Goal: Information Seeking & Learning: Compare options

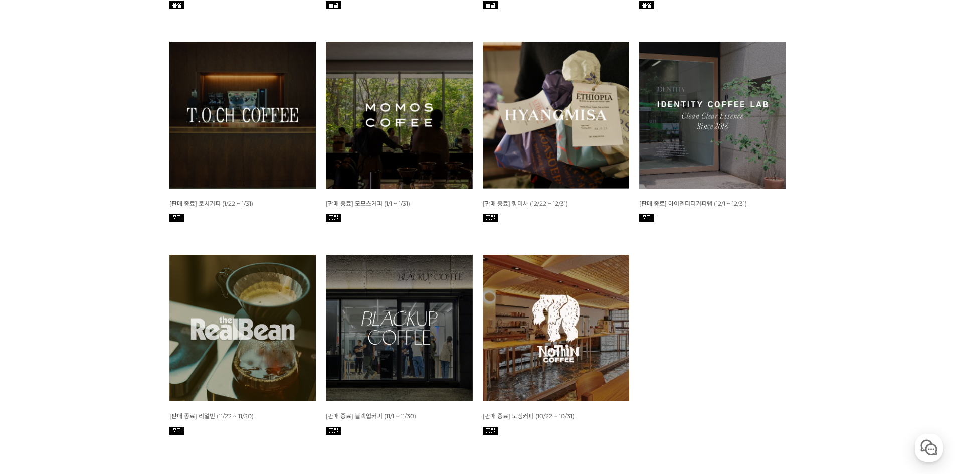
scroll to position [1103, 0]
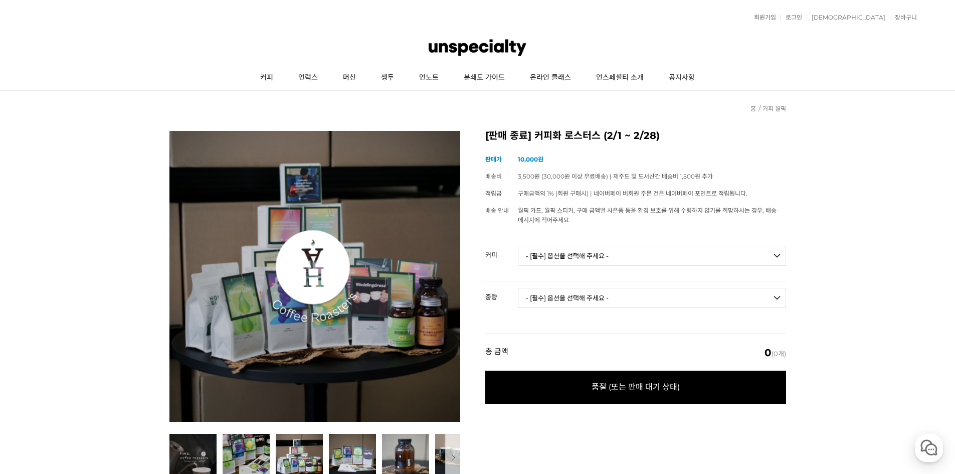
click at [741, 258] on select "- [필수] 옵션을 선택해 주세요 - ------------------- 언스페셜티 분쇄도 가이드 종이(주문 1건당 최대 1개 제공) 그린라이…" at bounding box center [652, 256] width 268 height 20
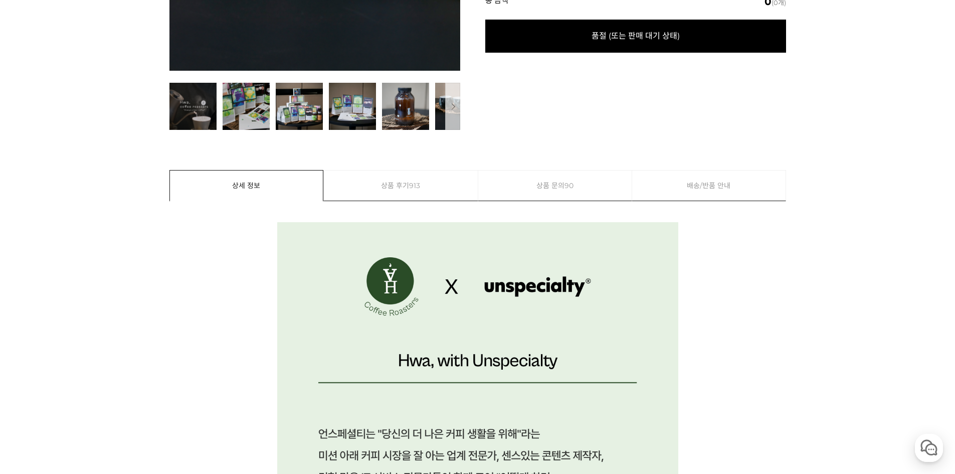
scroll to position [200, 0]
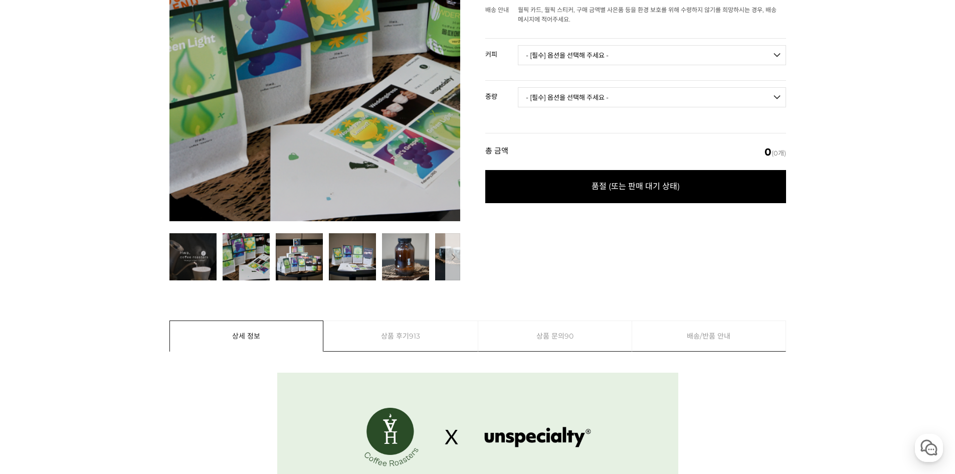
click at [241, 257] on img at bounding box center [246, 256] width 47 height 47
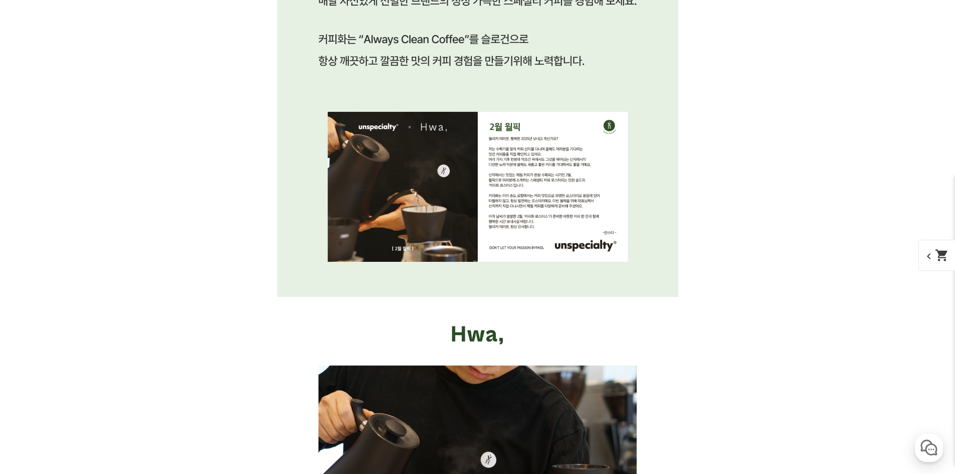
scroll to position [1303, 0]
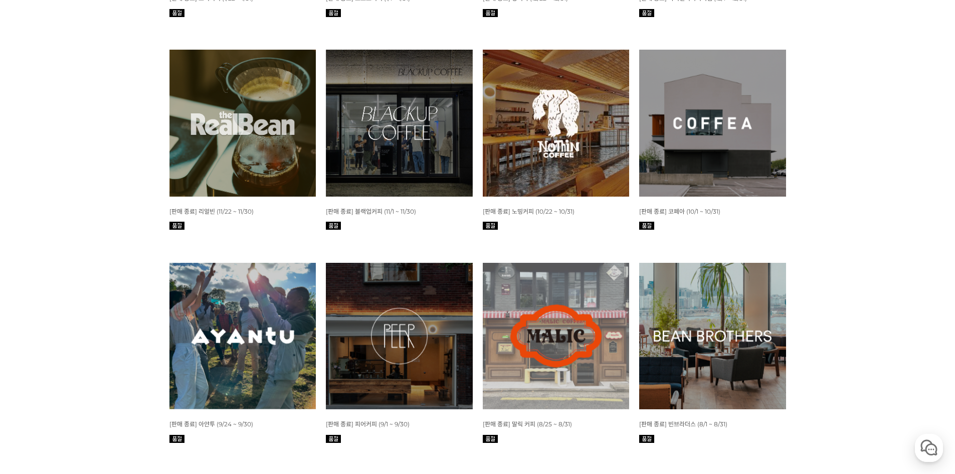
scroll to position [1448, 0]
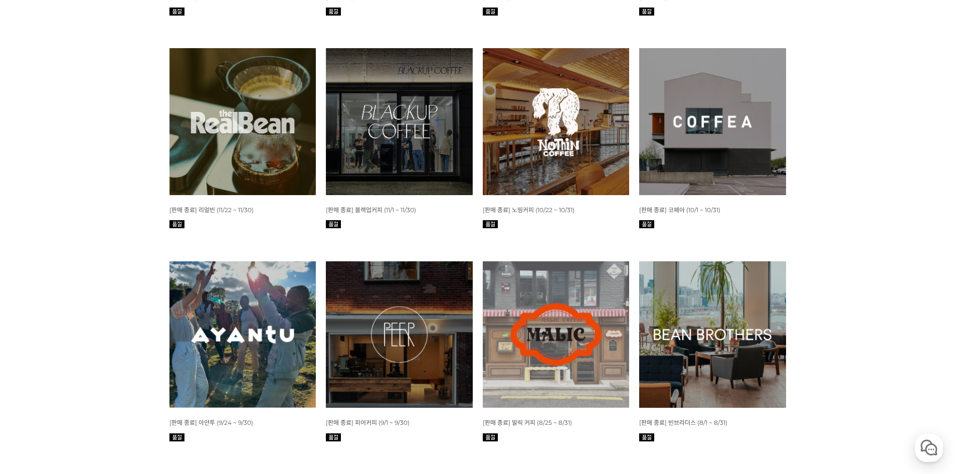
click at [233, 348] on img at bounding box center [242, 334] width 147 height 147
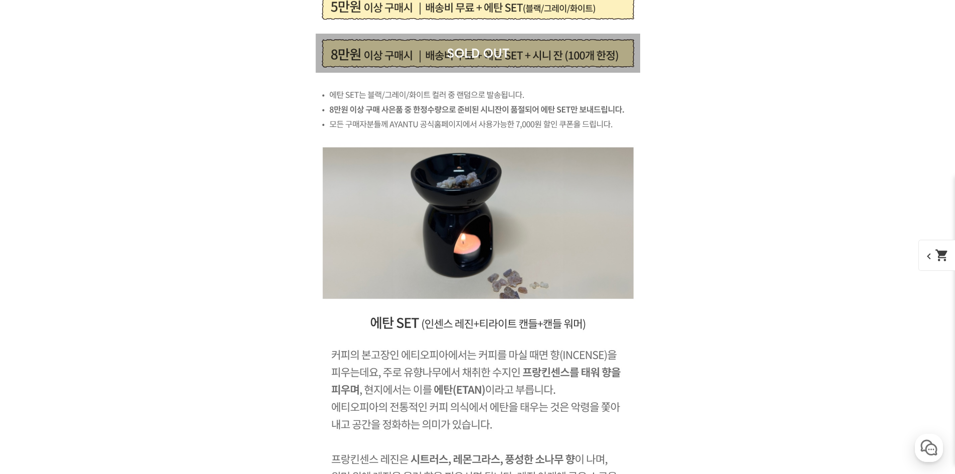
scroll to position [6916, 0]
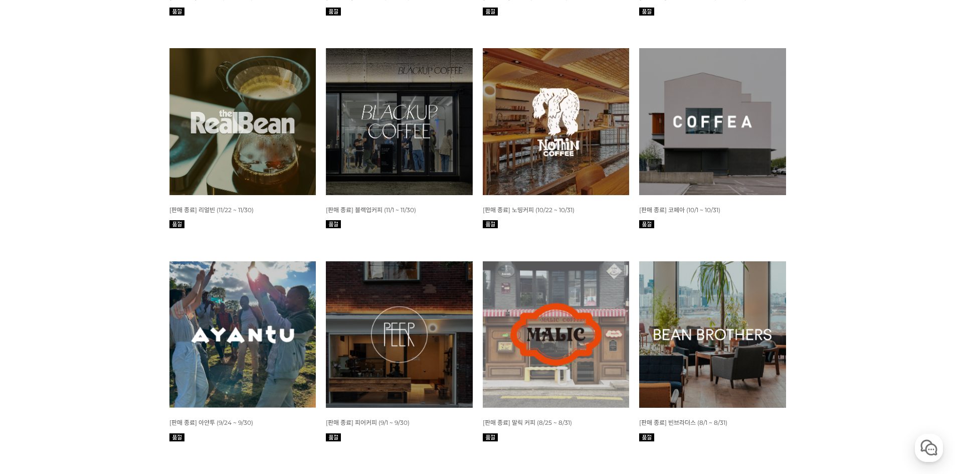
click at [394, 331] on img at bounding box center [399, 334] width 147 height 147
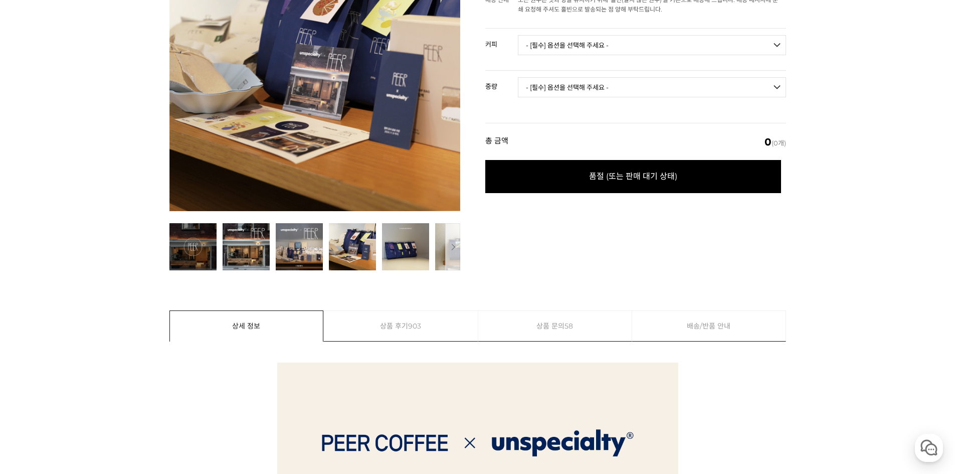
scroll to position [251, 0]
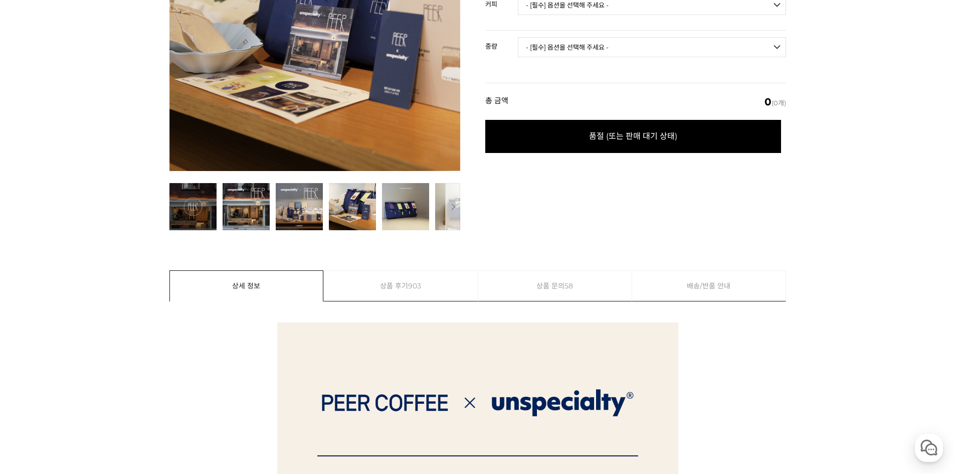
click at [354, 212] on img at bounding box center [352, 206] width 47 height 47
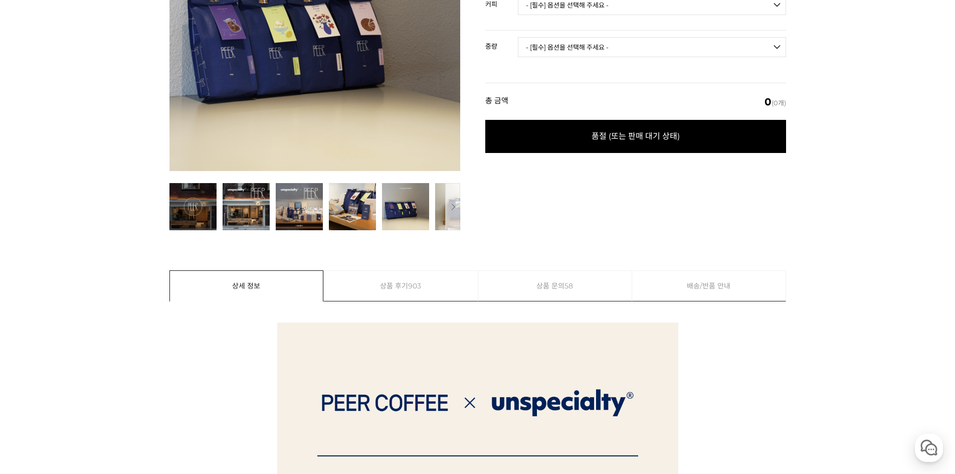
click at [407, 214] on img at bounding box center [405, 206] width 47 height 47
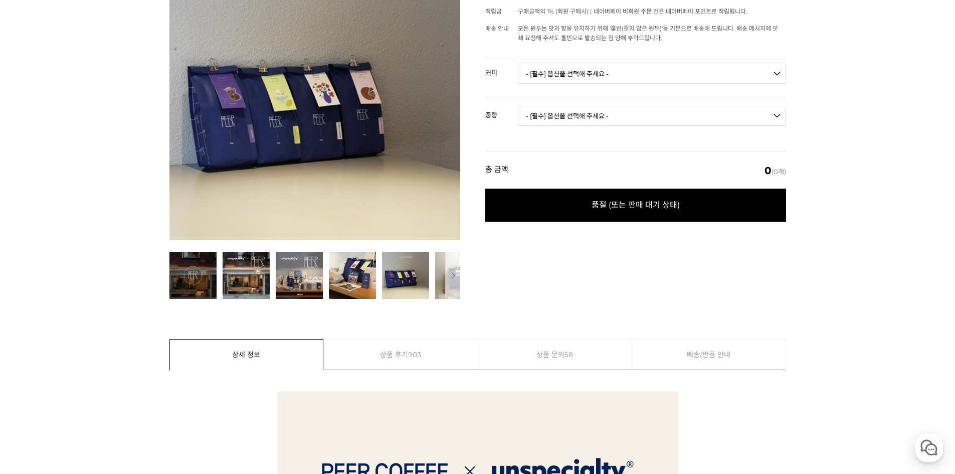
scroll to position [100, 0]
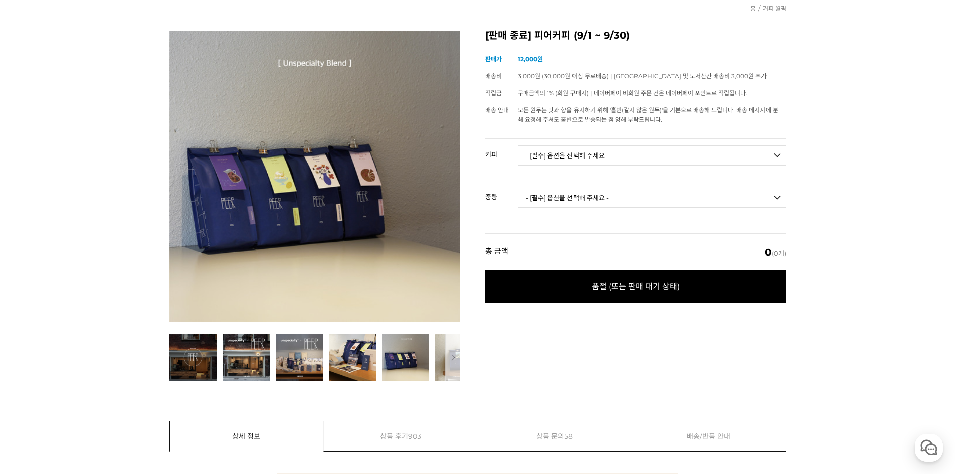
click at [286, 186] on img at bounding box center [314, 176] width 291 height 291
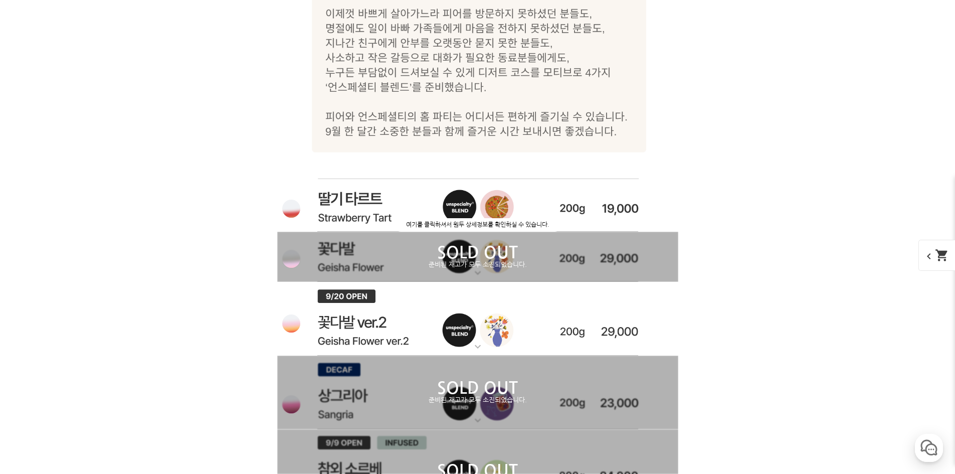
scroll to position [4009, 0]
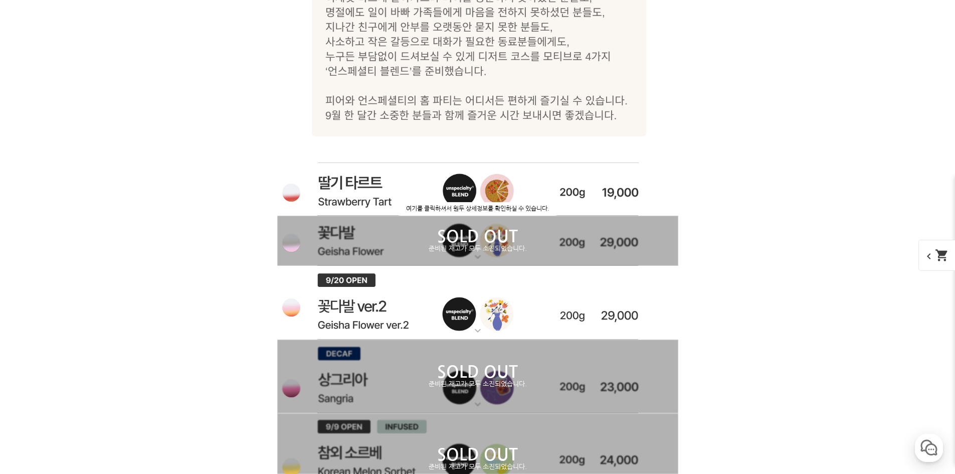
click at [498, 188] on img at bounding box center [477, 191] width 401 height 50
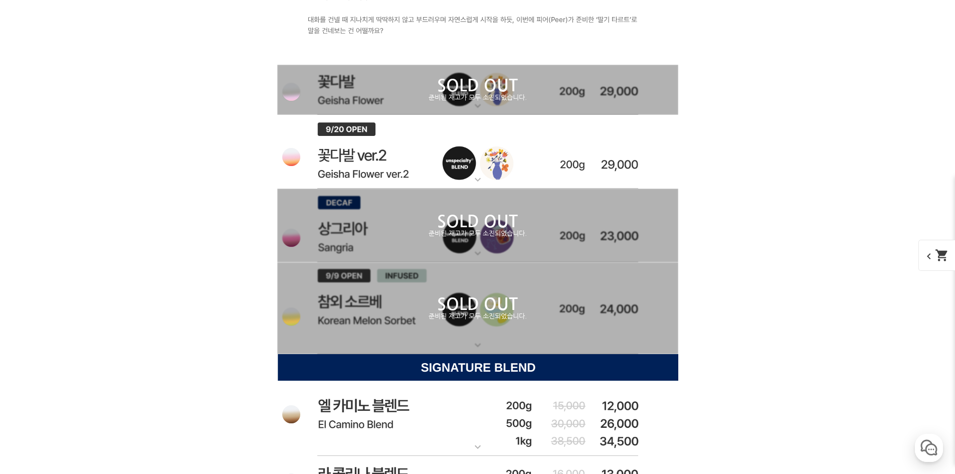
scroll to position [4661, 0]
click at [497, 227] on div "SOLD OUT 준비된 재고가 모두 소진되었습니다." at bounding box center [477, 225] width 401 height 74
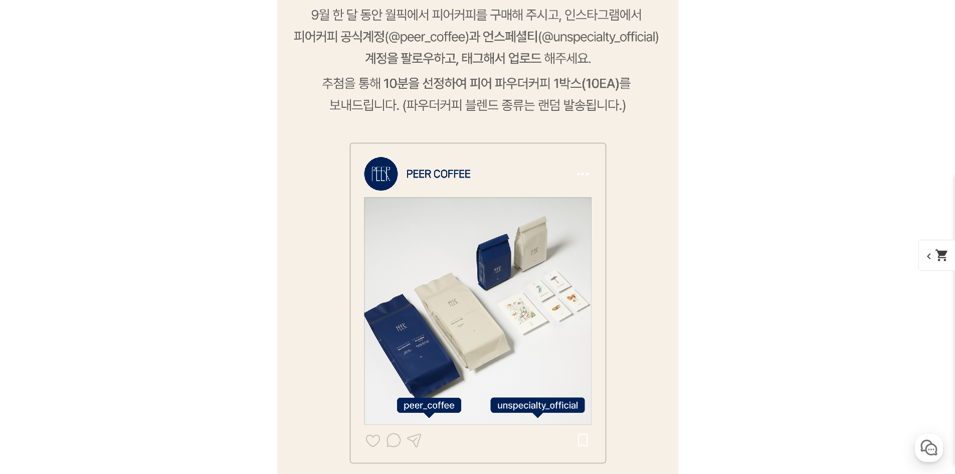
scroll to position [14333, 0]
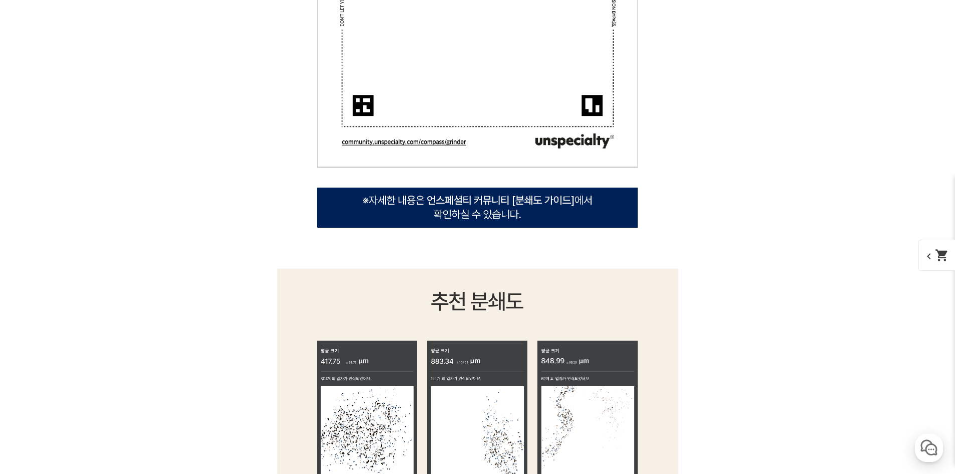
scroll to position [15386, 0]
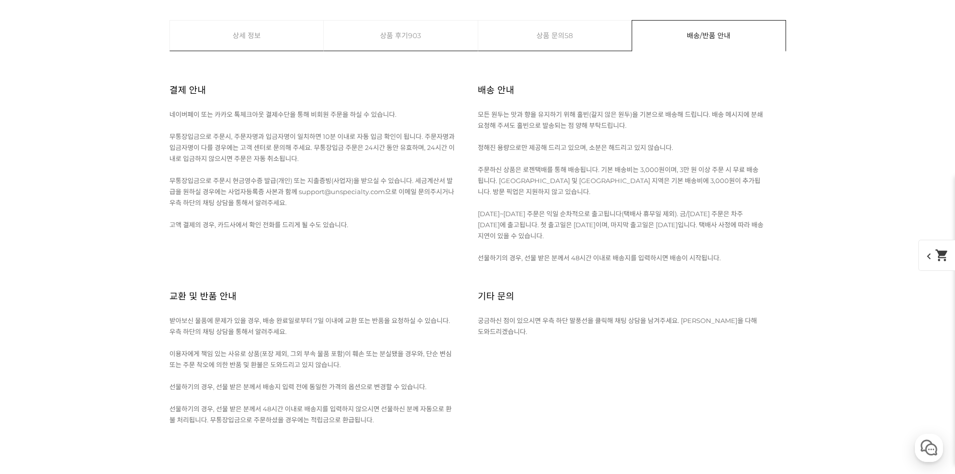
scroll to position [18443, 0]
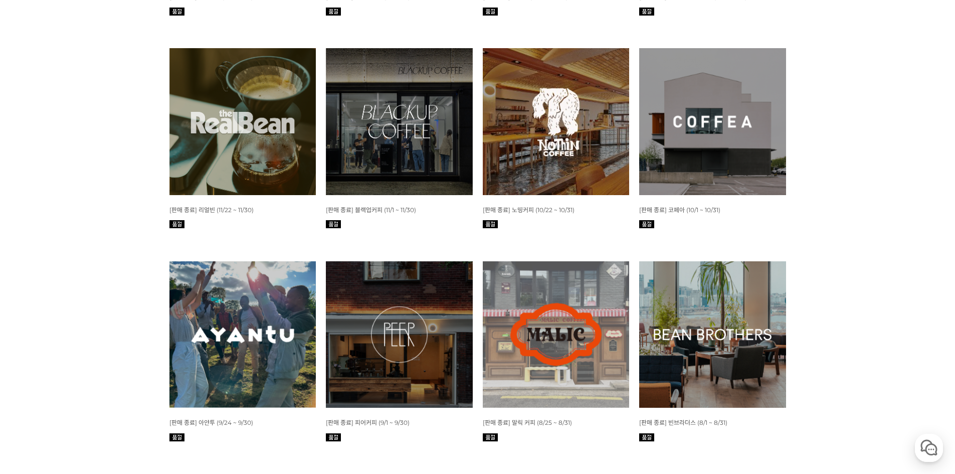
click at [559, 330] on img at bounding box center [556, 334] width 147 height 147
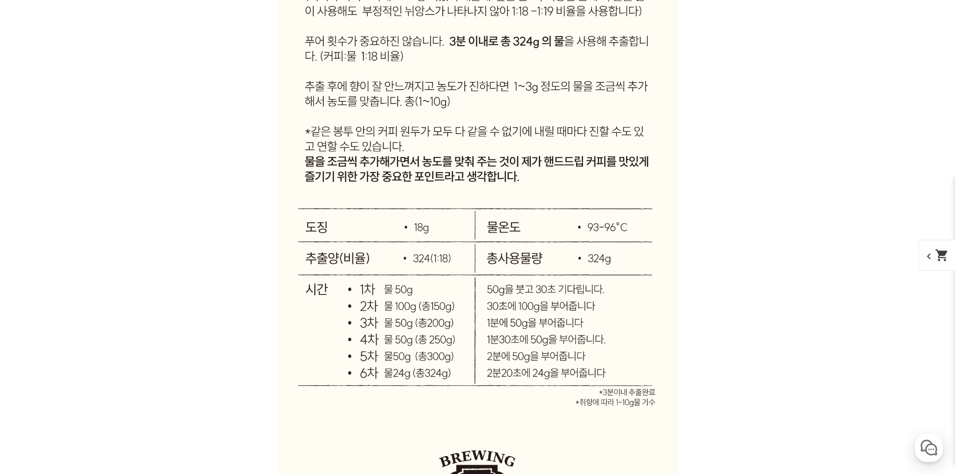
scroll to position [10575, 0]
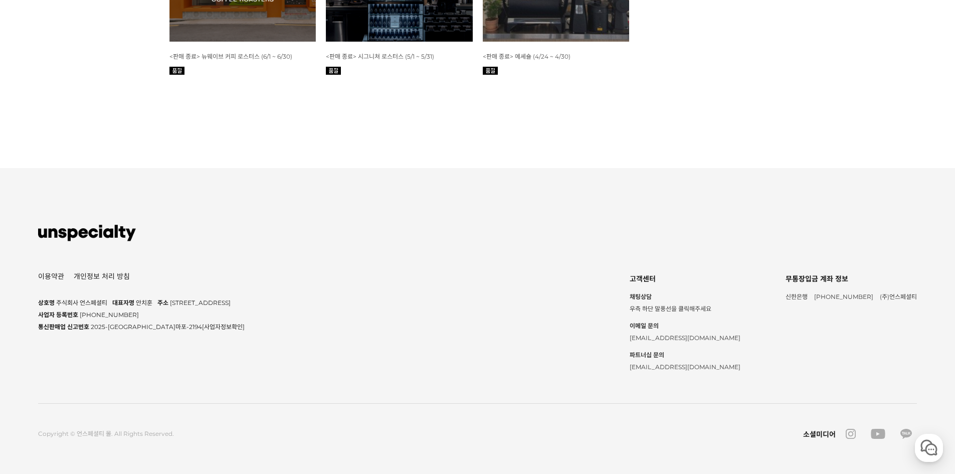
scroll to position [1565, 0]
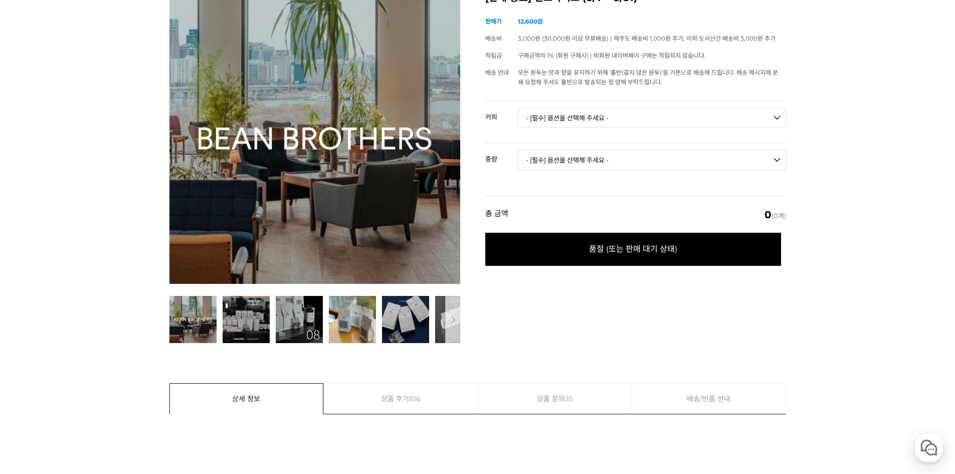
scroll to position [150, 0]
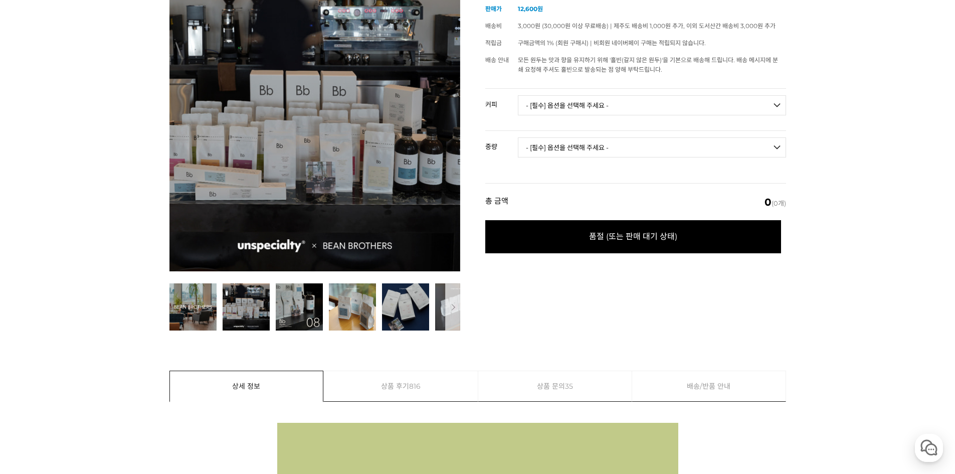
click at [234, 309] on img at bounding box center [246, 306] width 47 height 47
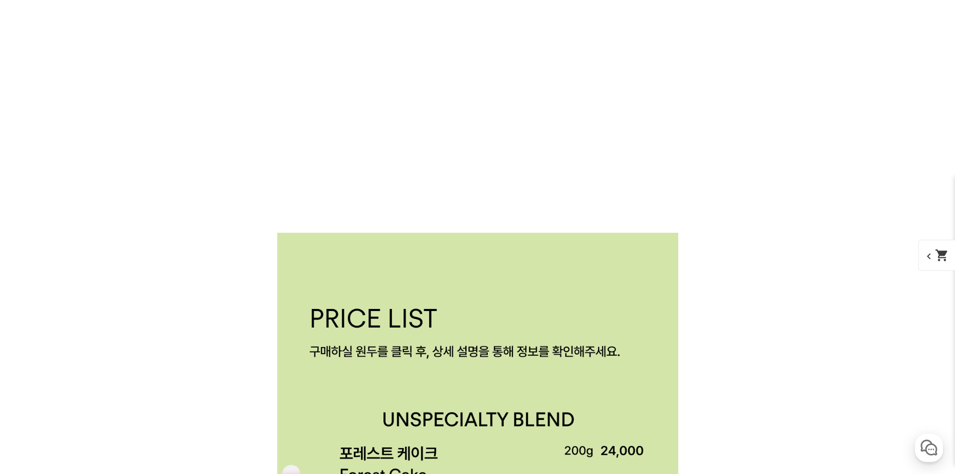
scroll to position [3709, 0]
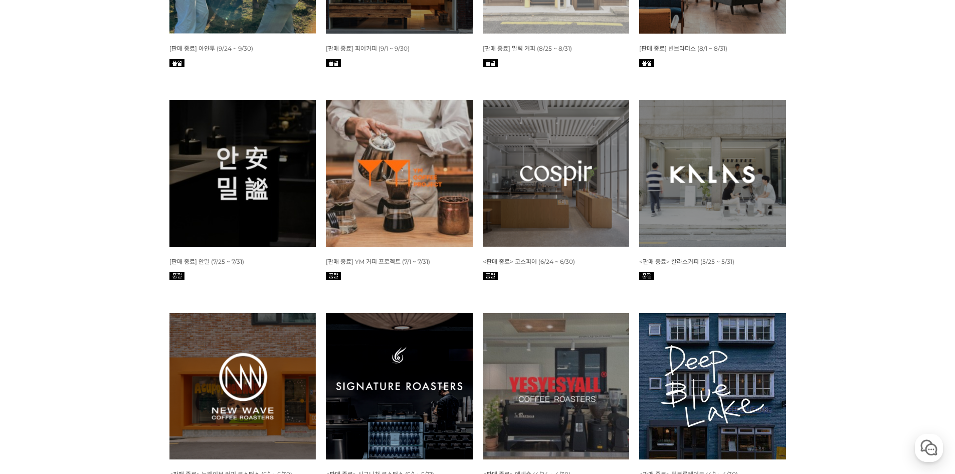
scroll to position [1706, 0]
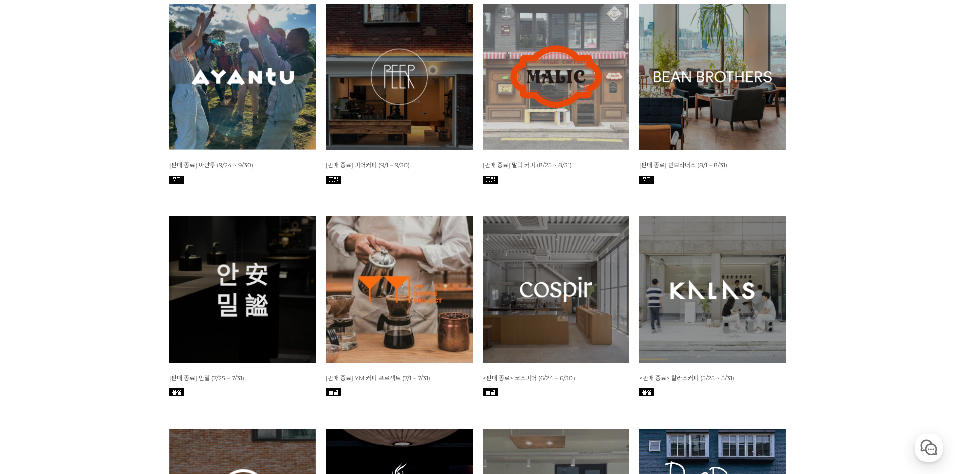
click at [238, 278] on img at bounding box center [242, 289] width 147 height 147
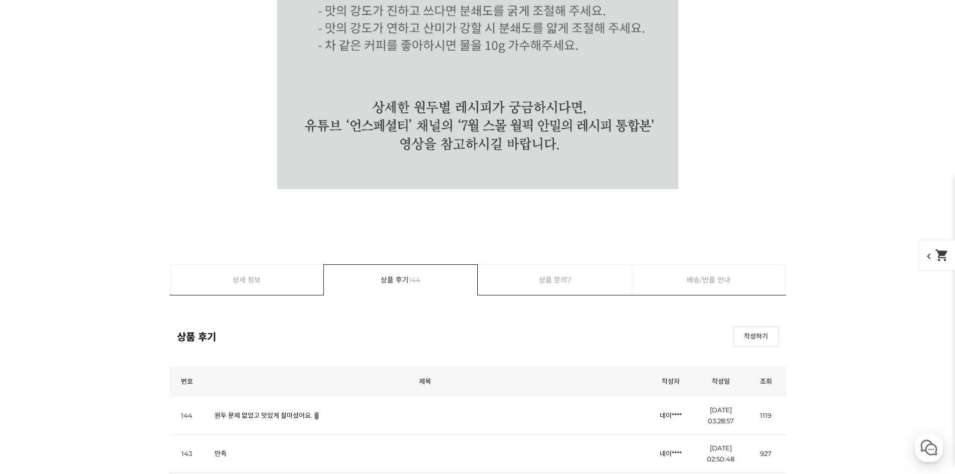
scroll to position [8871, 0]
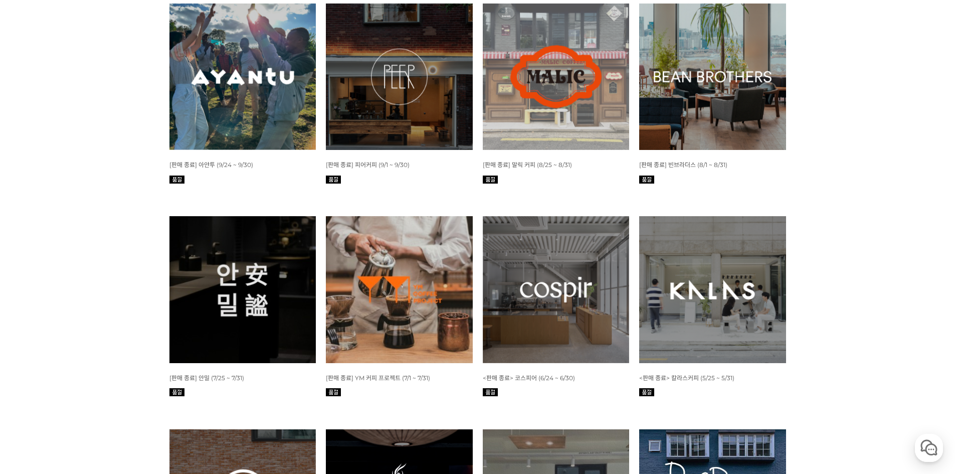
click at [391, 274] on img at bounding box center [399, 289] width 147 height 147
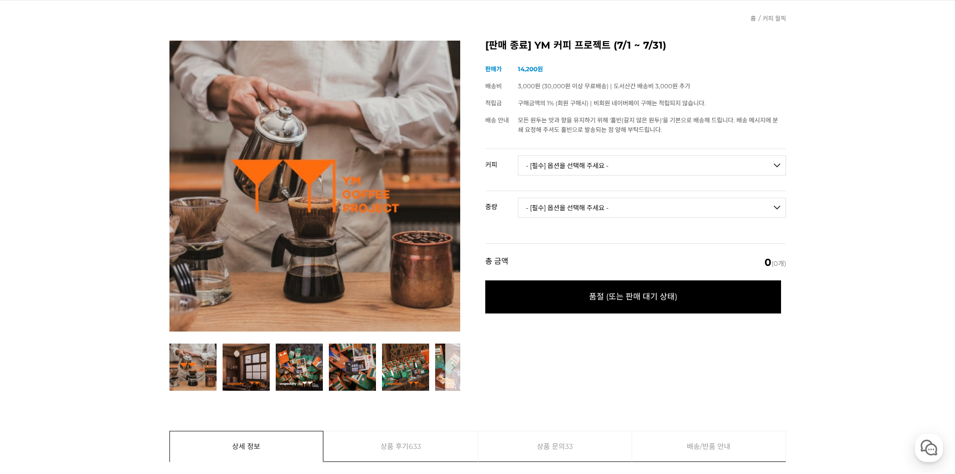
scroll to position [100, 0]
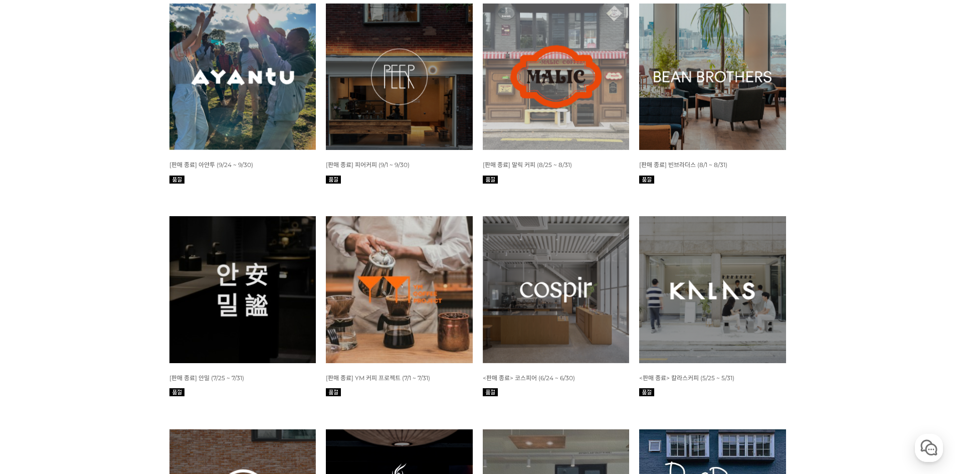
click at [553, 298] on img at bounding box center [556, 289] width 147 height 147
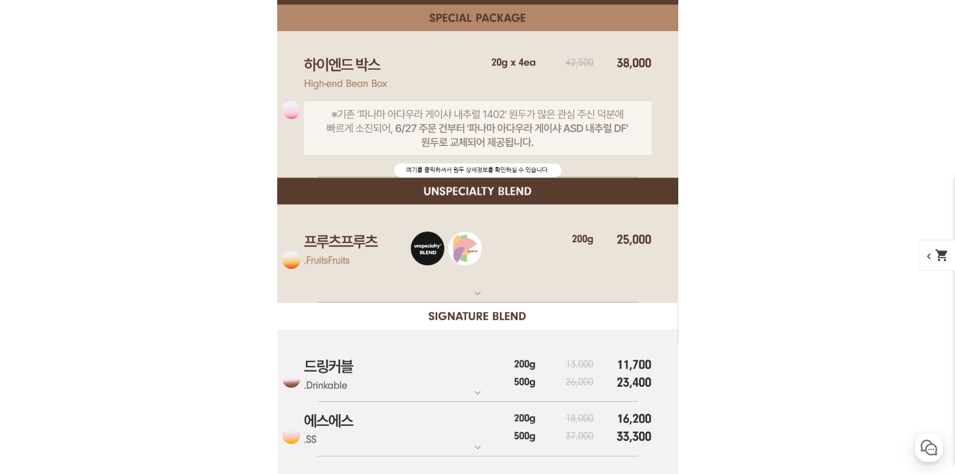
scroll to position [2606, 0]
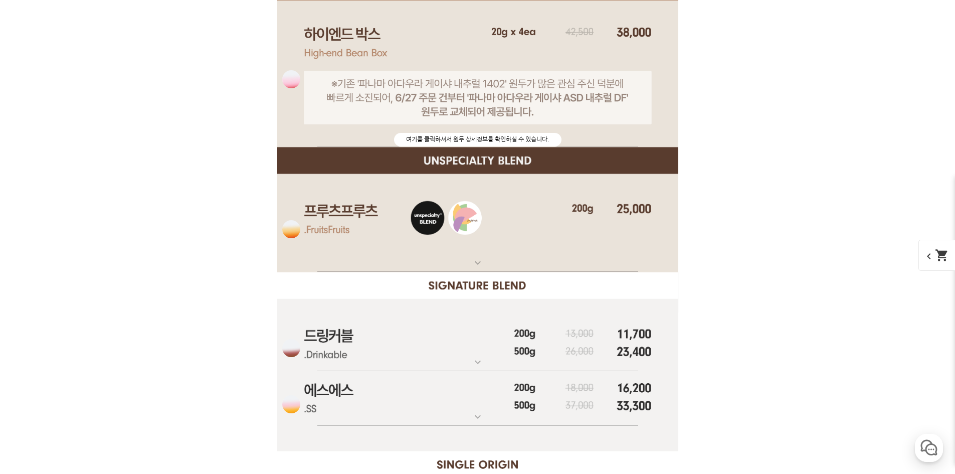
click at [464, 219] on img at bounding box center [477, 223] width 401 height 98
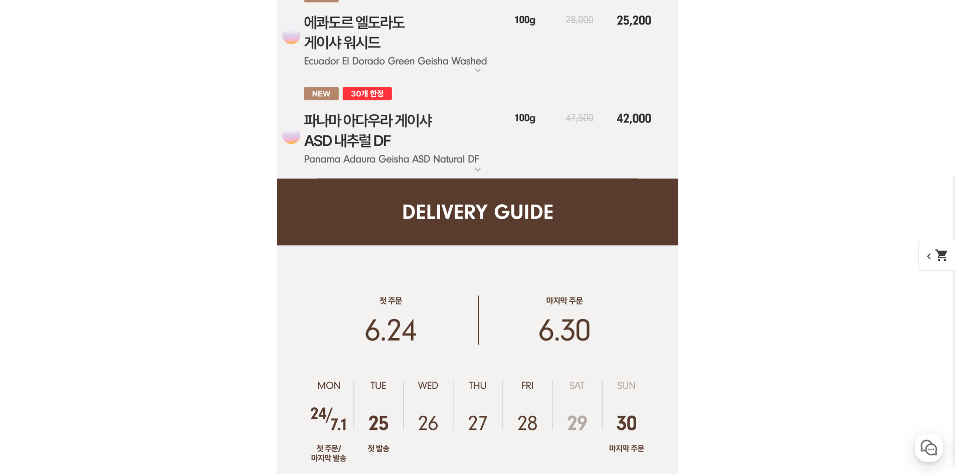
scroll to position [4160, 0]
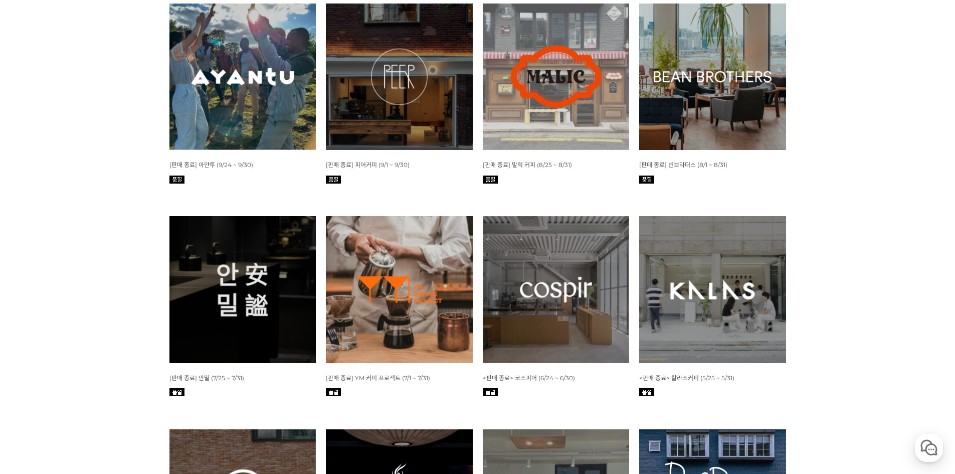
click at [718, 312] on img at bounding box center [712, 289] width 147 height 147
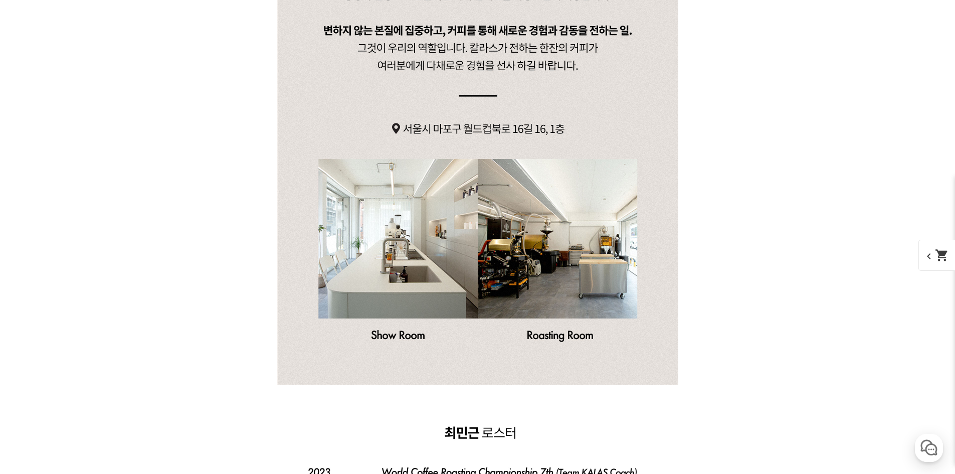
scroll to position [1554, 0]
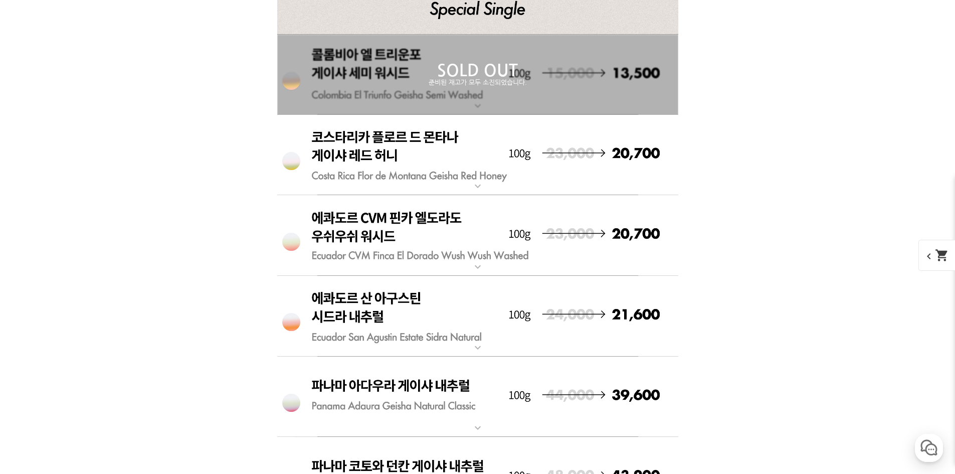
scroll to position [3358, 0]
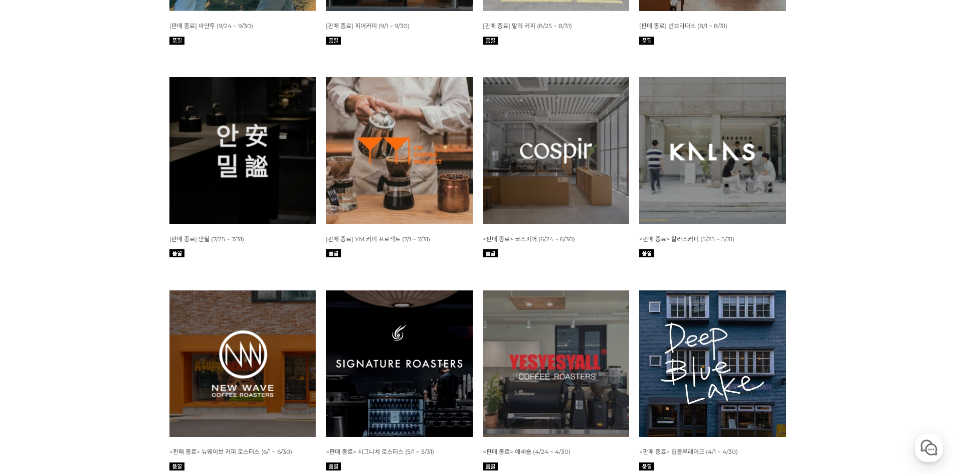
scroll to position [1856, 0]
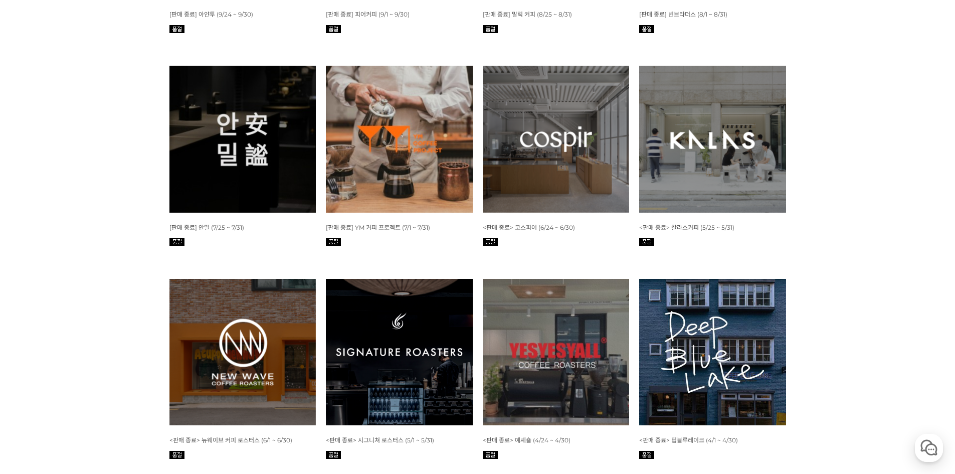
click at [268, 356] on img at bounding box center [242, 352] width 147 height 147
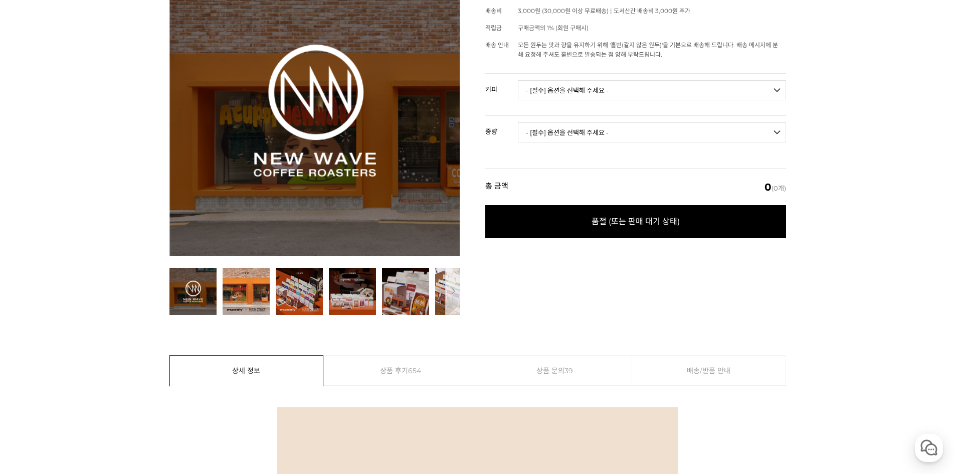
scroll to position [200, 0]
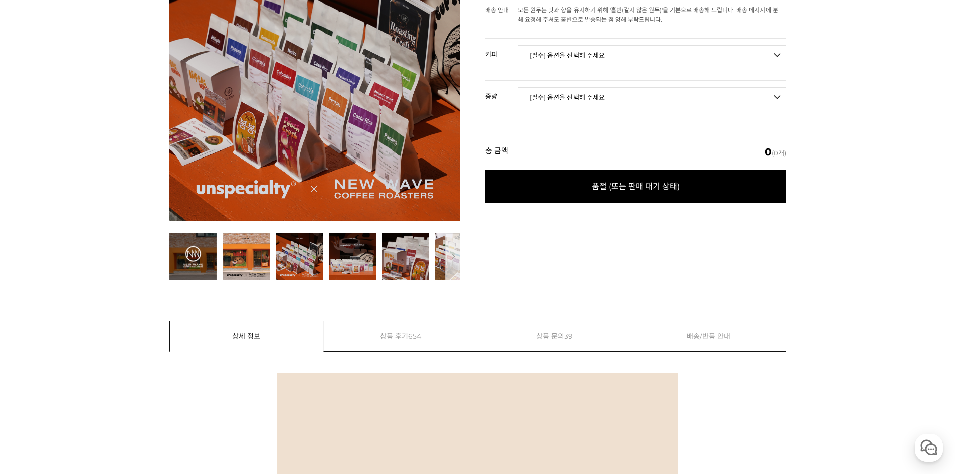
click at [298, 268] on img at bounding box center [299, 256] width 47 height 47
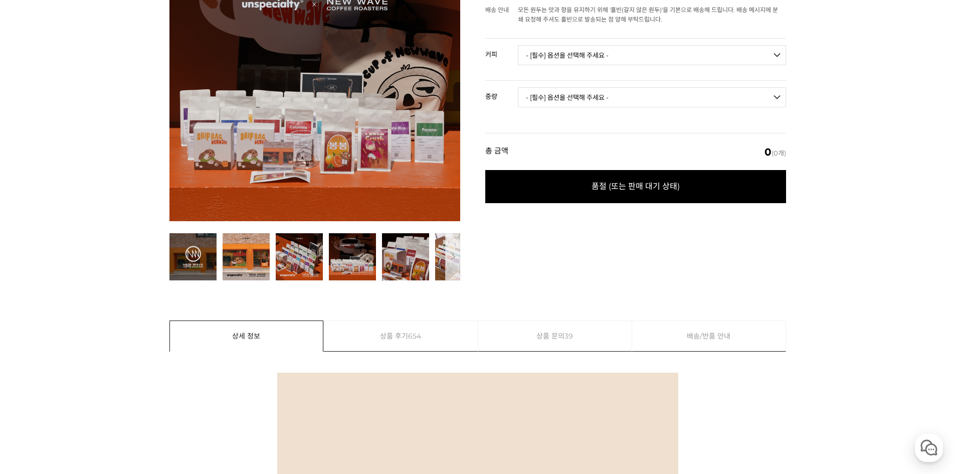
click at [351, 260] on img at bounding box center [352, 256] width 47 height 47
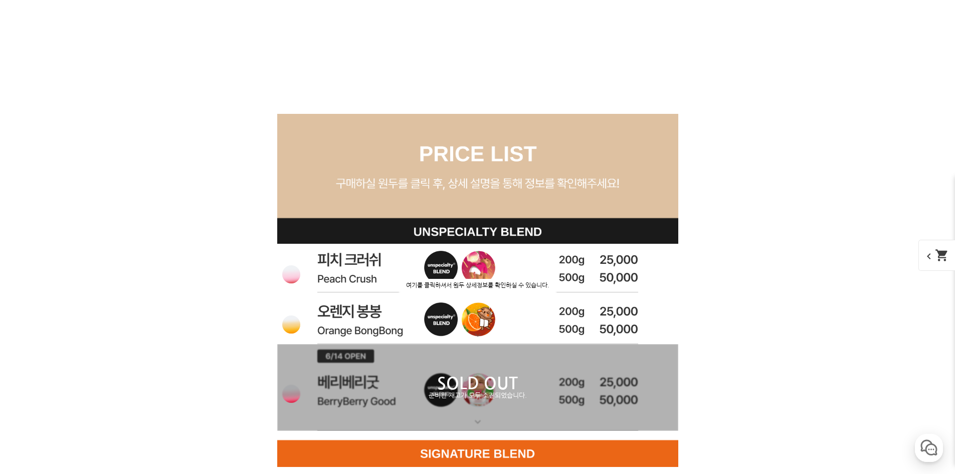
scroll to position [3308, 0]
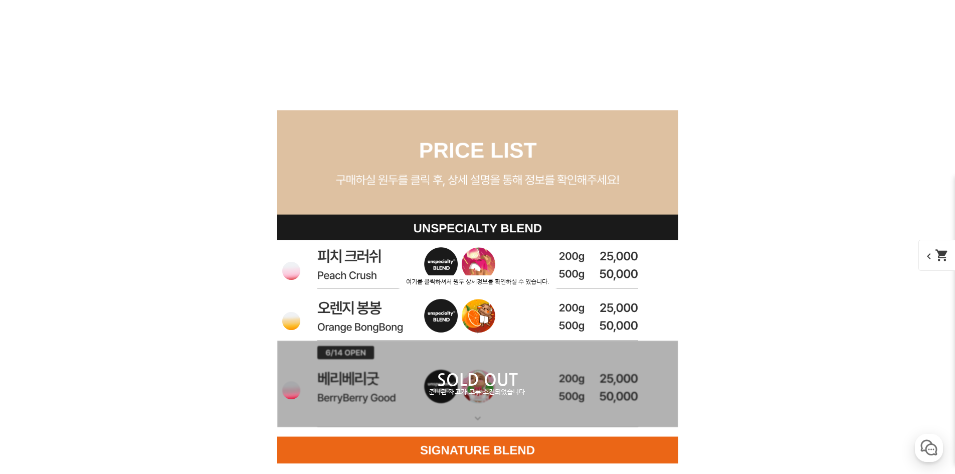
click at [483, 263] on img at bounding box center [477, 264] width 401 height 49
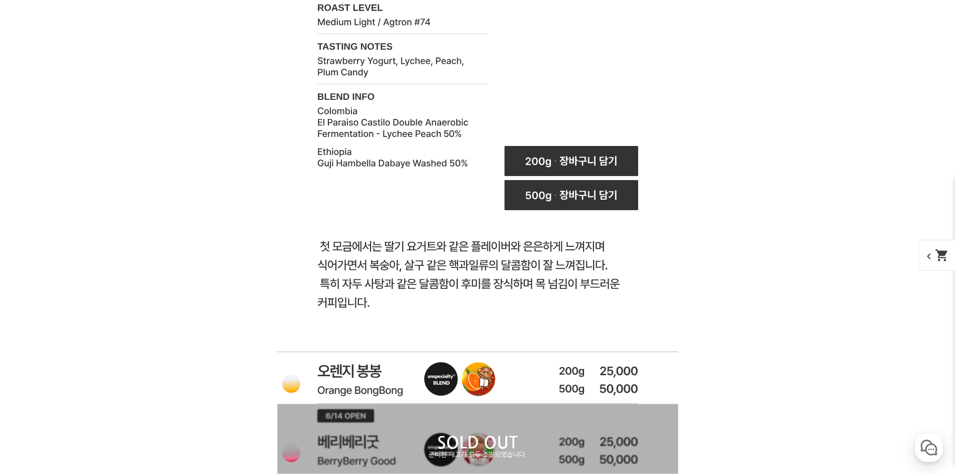
scroll to position [3709, 0]
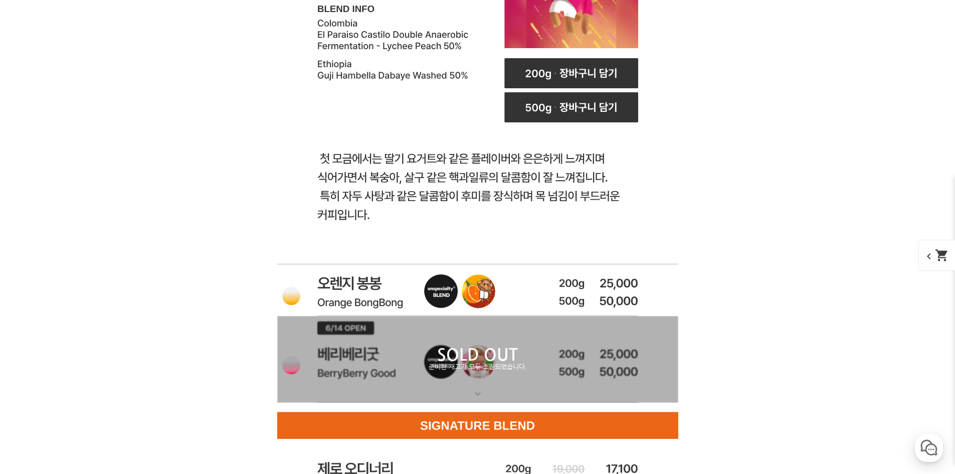
click at [474, 290] on img at bounding box center [477, 290] width 401 height 52
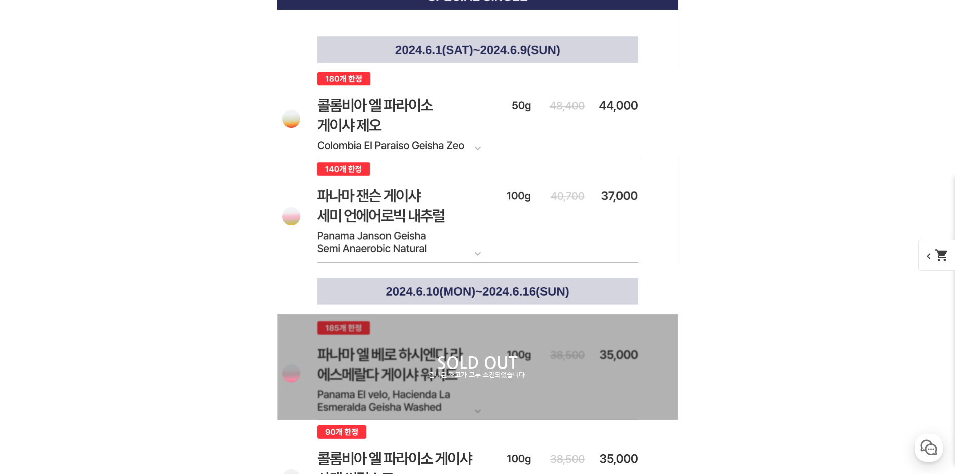
scroll to position [5613, 0]
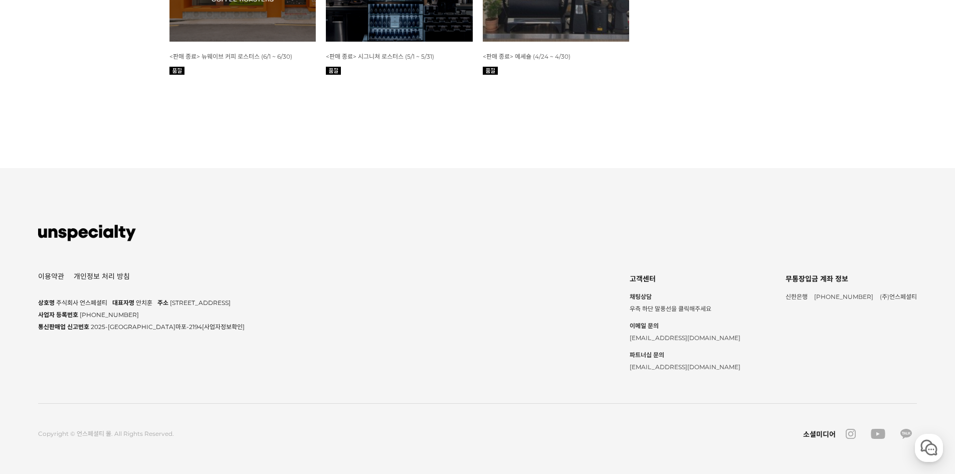
scroll to position [1916, 0]
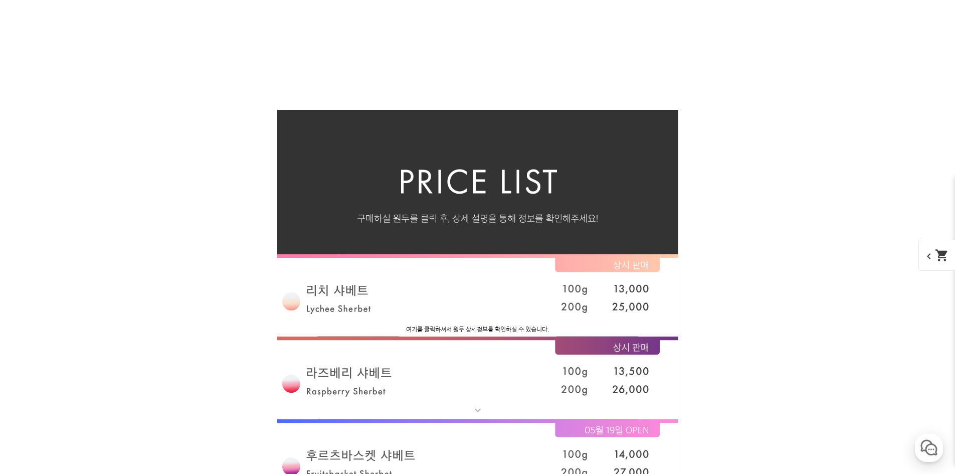
scroll to position [3057, 0]
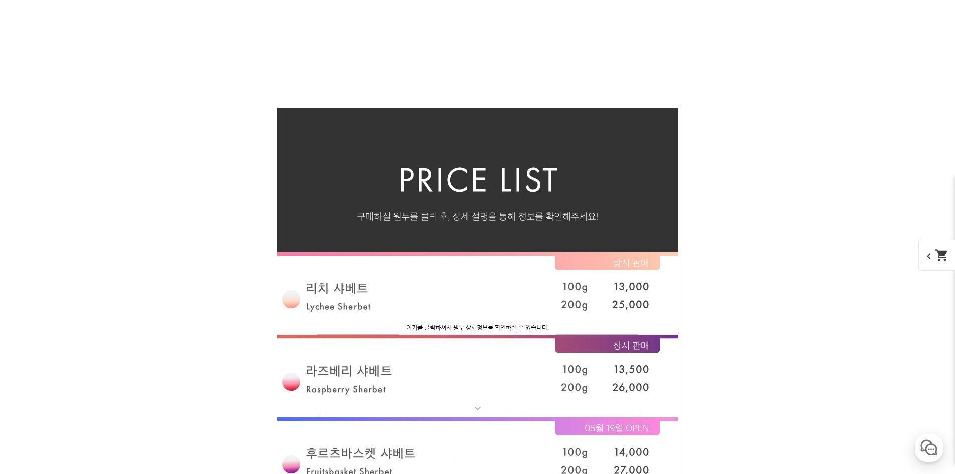
click at [444, 324] on p "여기를 클릭하셔서 원두 상세정보를 확인하실 수 있습니다." at bounding box center [476, 328] width 167 height 14
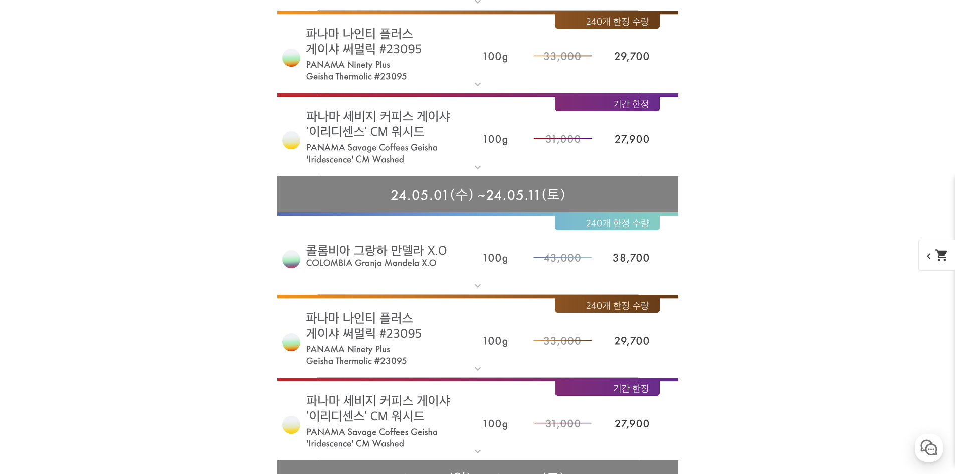
scroll to position [5012, 0]
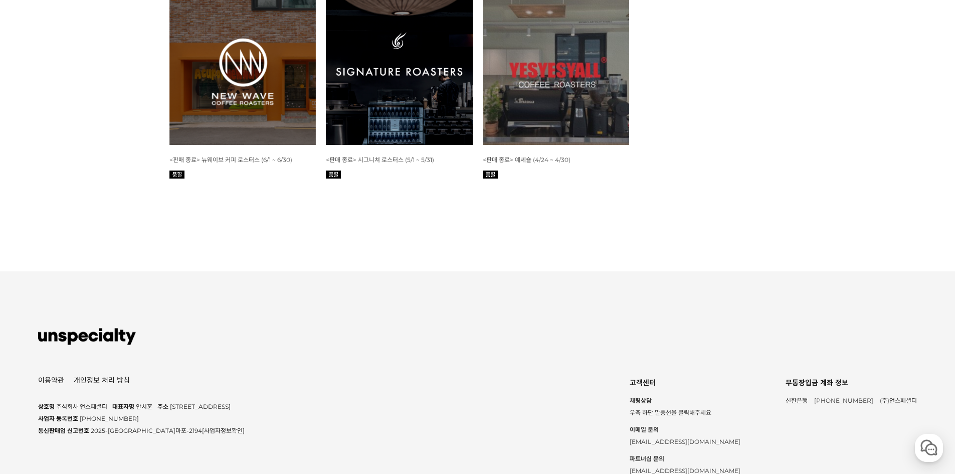
scroll to position [1916, 0]
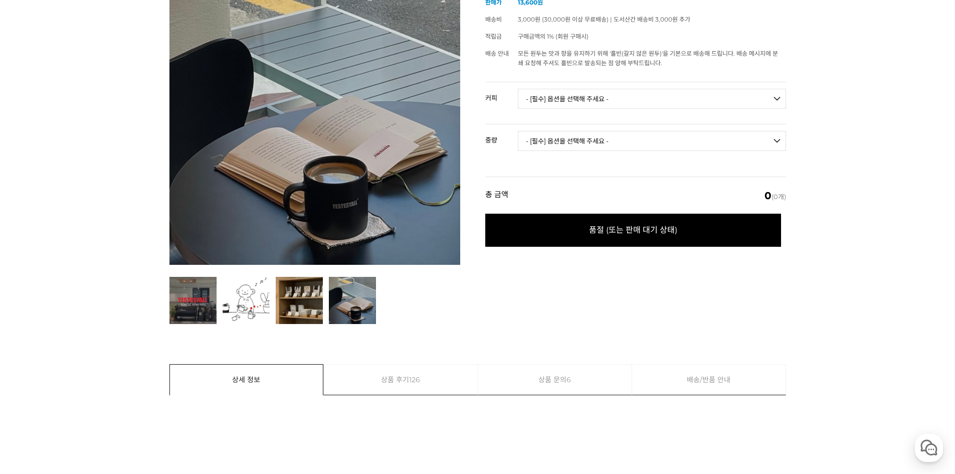
scroll to position [251, 0]
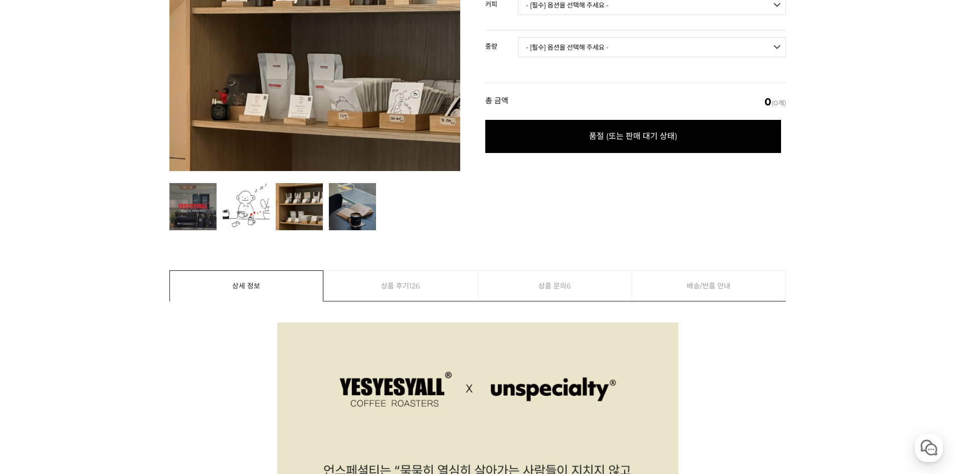
click at [299, 204] on img at bounding box center [299, 206] width 47 height 47
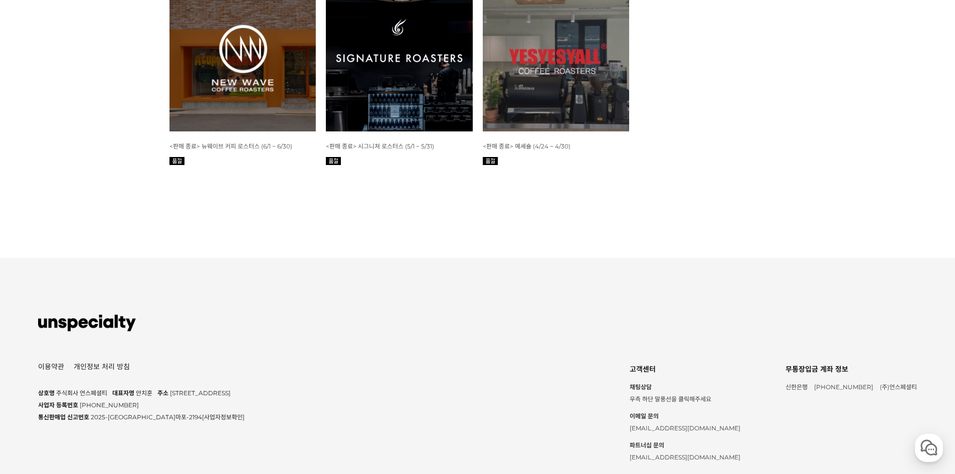
scroll to position [1916, 0]
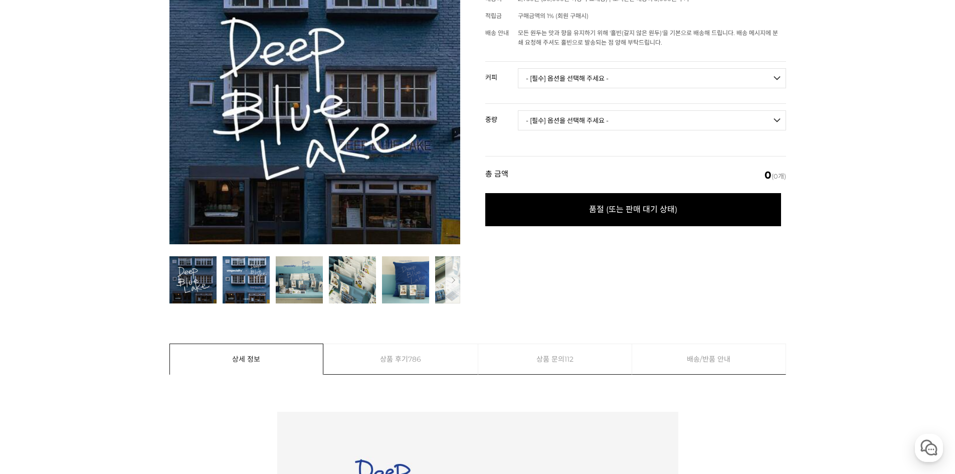
scroll to position [200, 0]
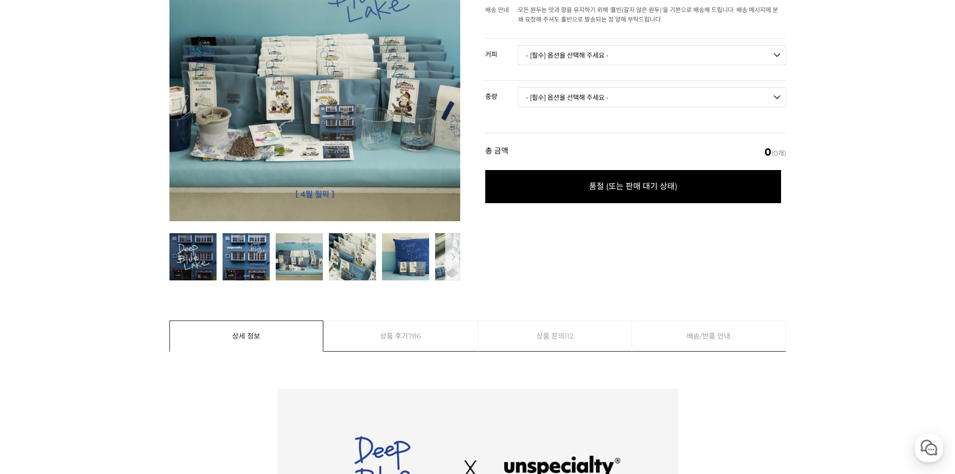
click at [309, 258] on img at bounding box center [299, 256] width 47 height 47
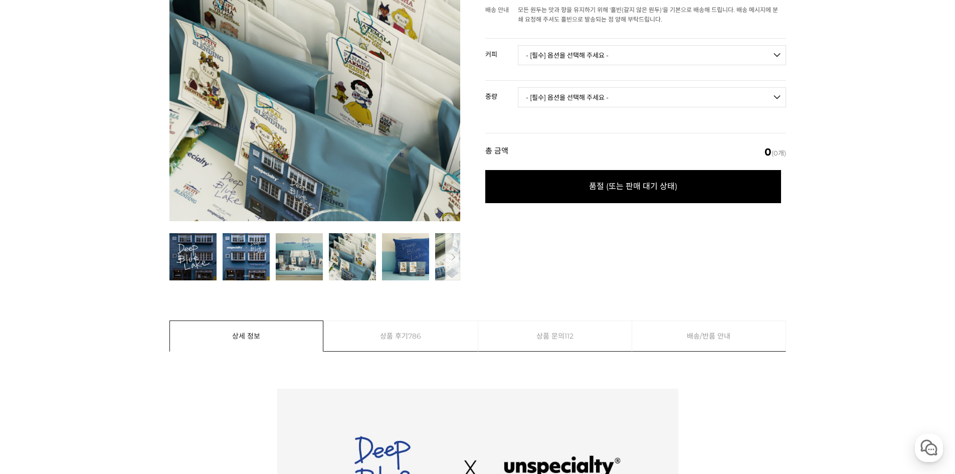
click at [353, 268] on img at bounding box center [352, 256] width 47 height 47
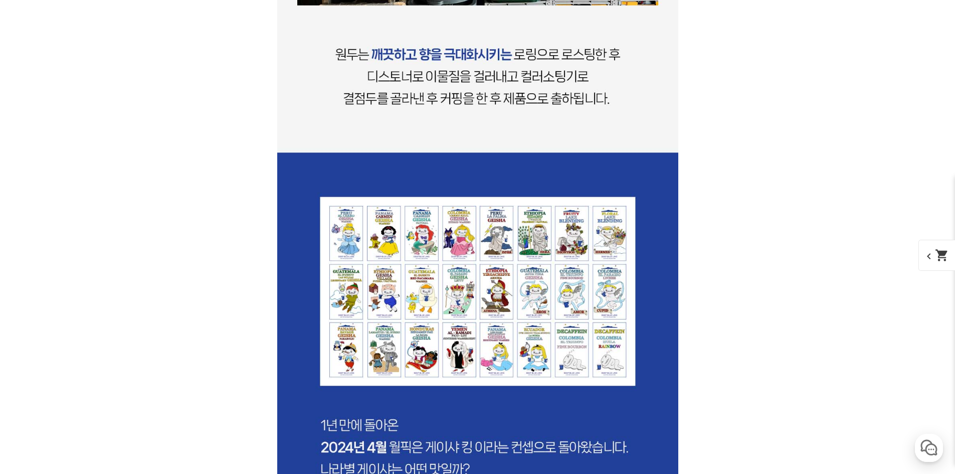
scroll to position [2556, 0]
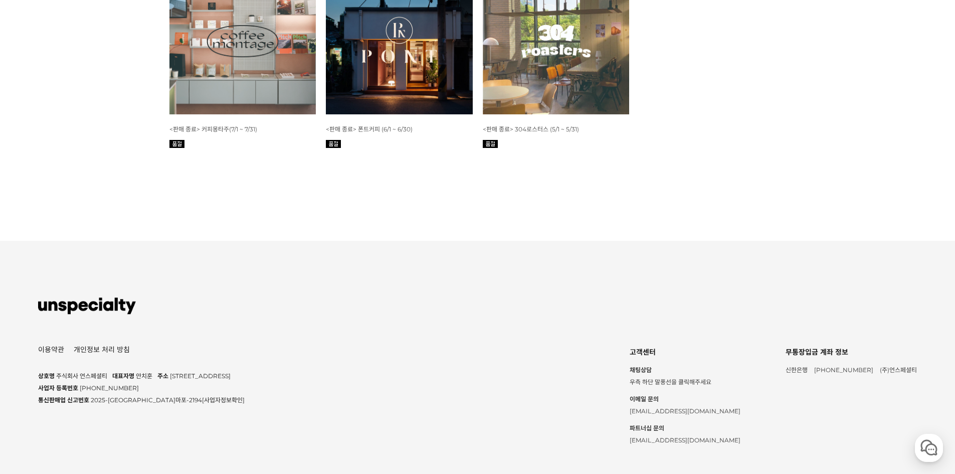
scroll to position [2116, 0]
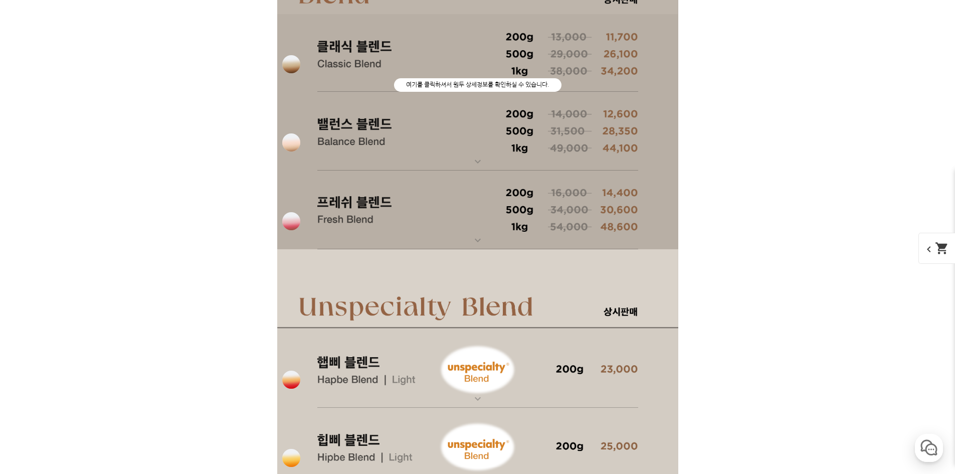
scroll to position [3859, 0]
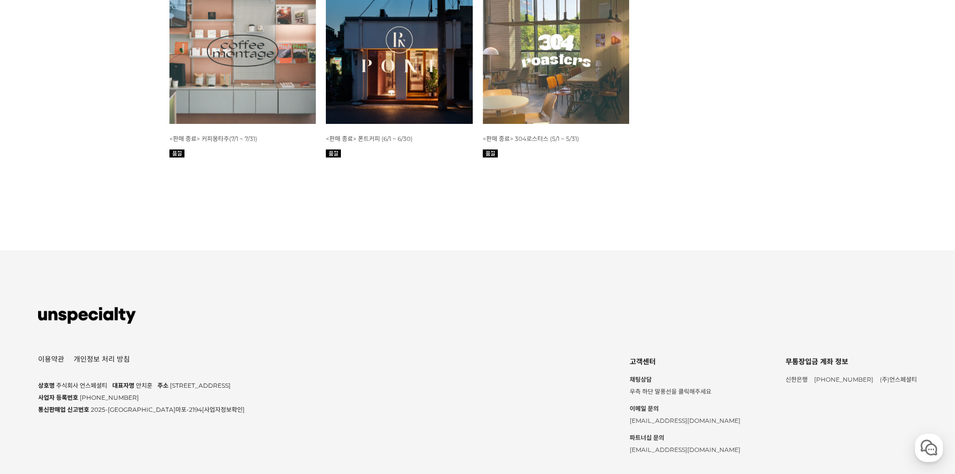
scroll to position [2167, 0]
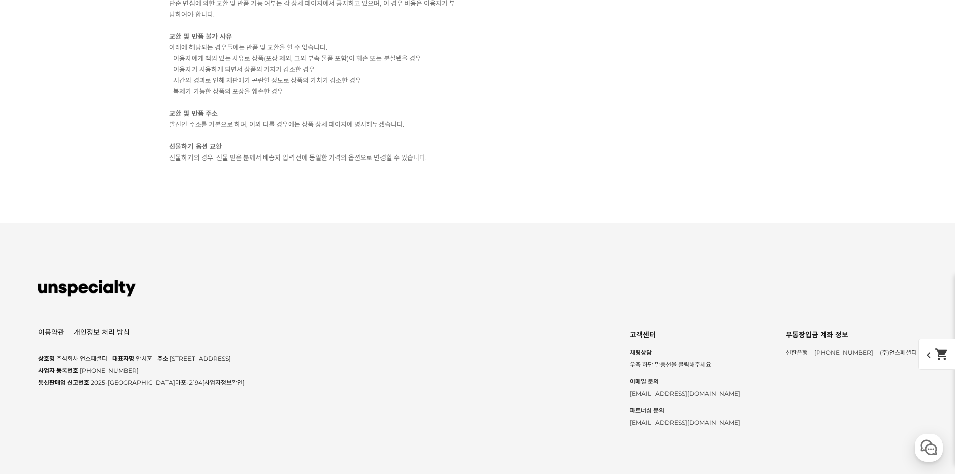
scroll to position [6114, 0]
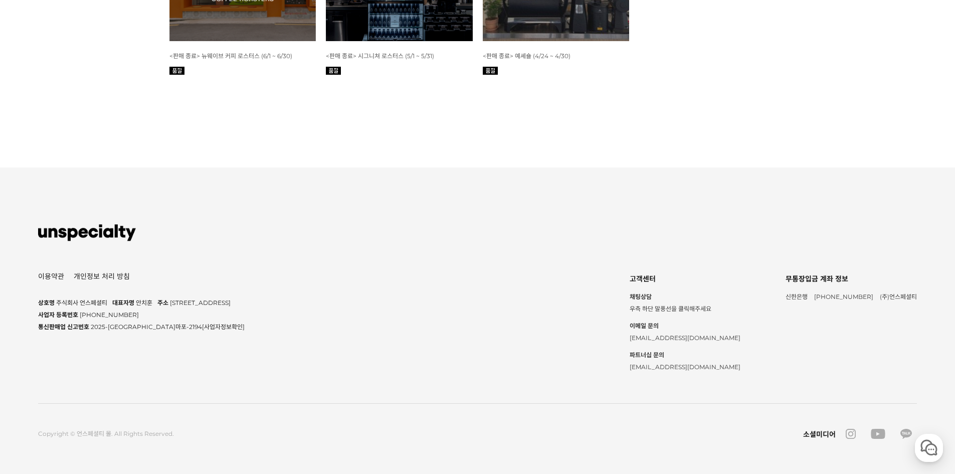
scroll to position [2066, 0]
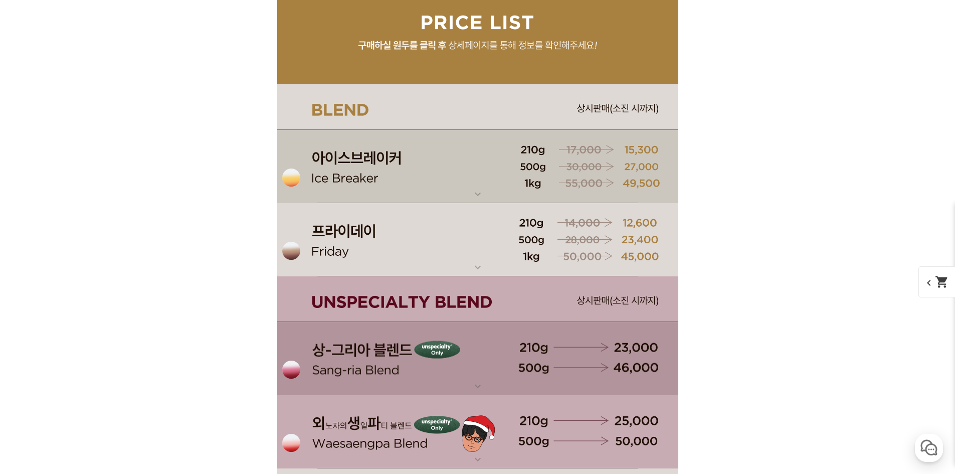
scroll to position [2907, 0]
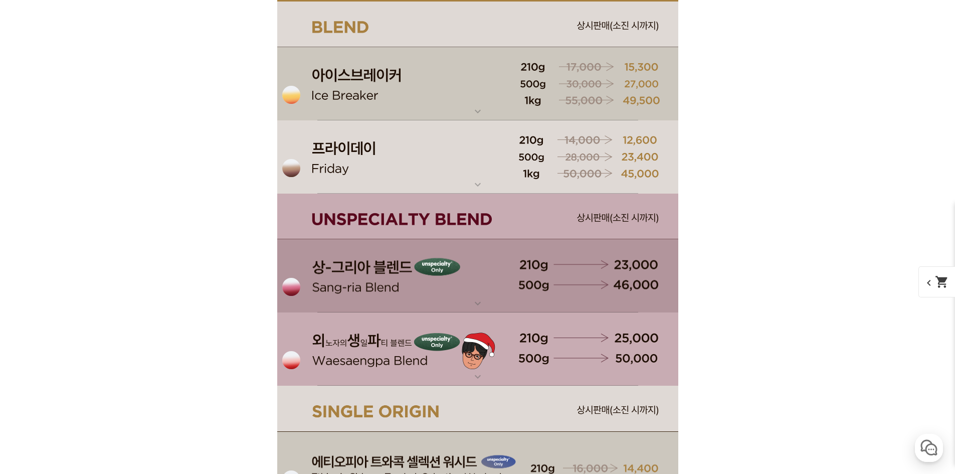
click at [446, 265] on img at bounding box center [477, 276] width 401 height 74
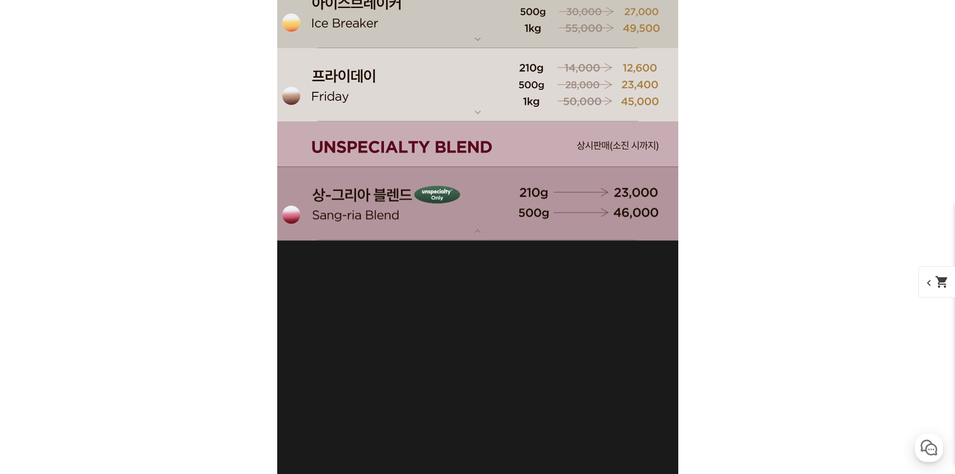
scroll to position [3057, 0]
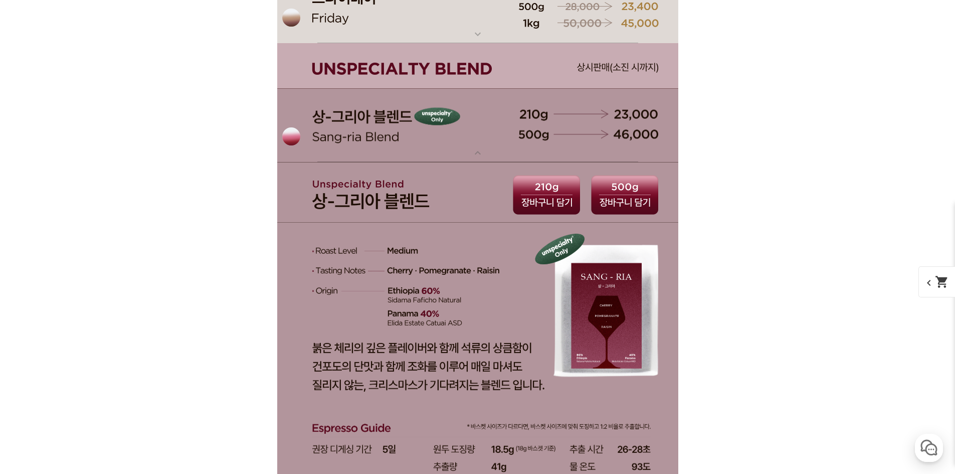
click at [388, 398] on image at bounding box center [477, 425] width 401 height 527
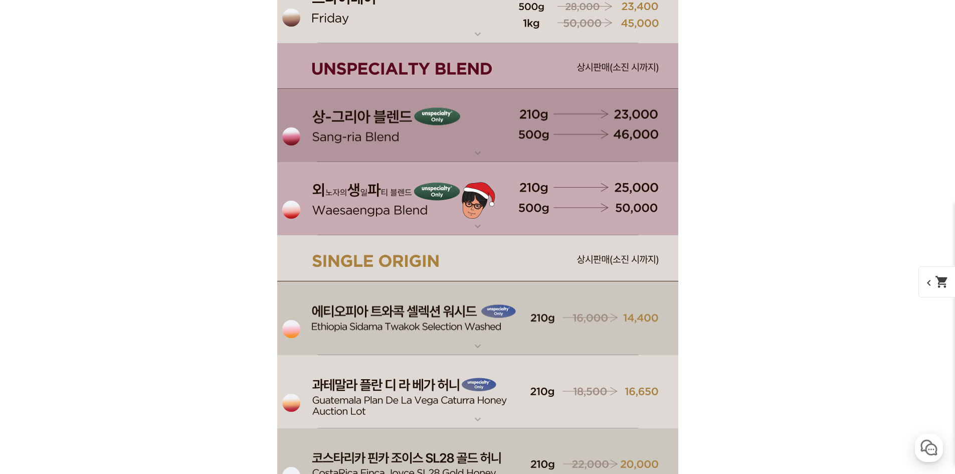
click at [373, 201] on img at bounding box center [477, 199] width 401 height 74
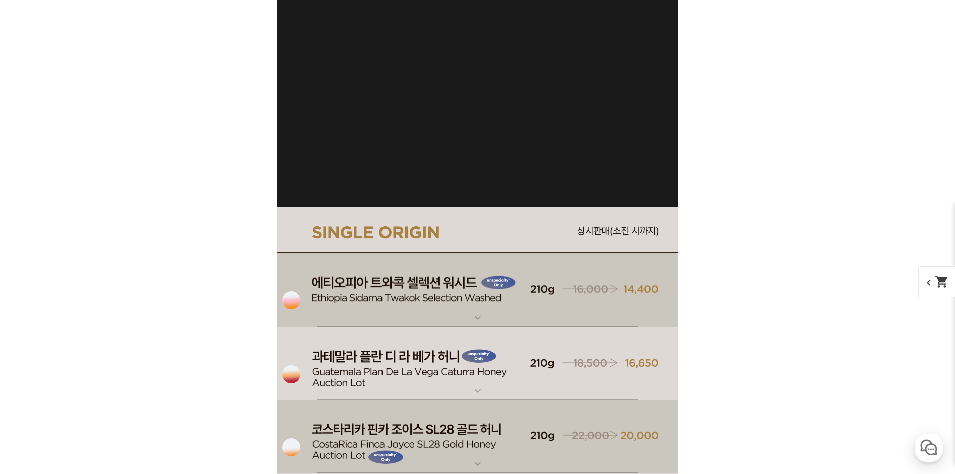
scroll to position [3709, 0]
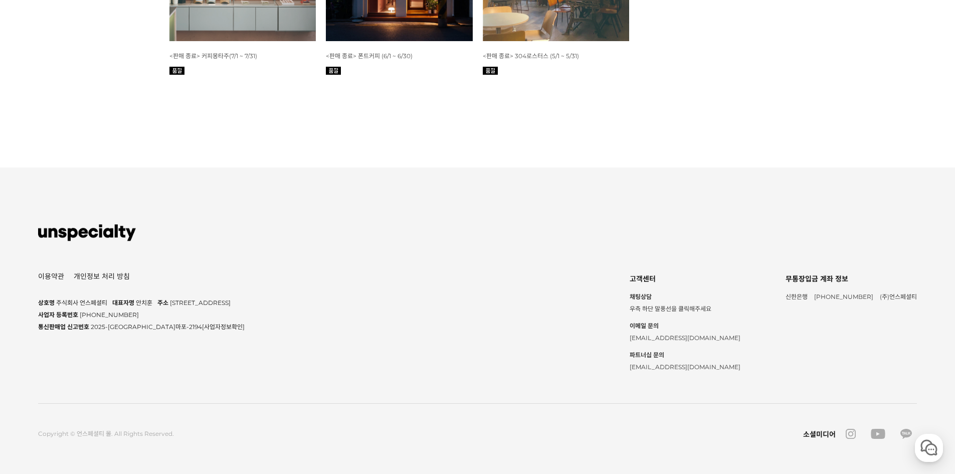
scroll to position [2367, 0]
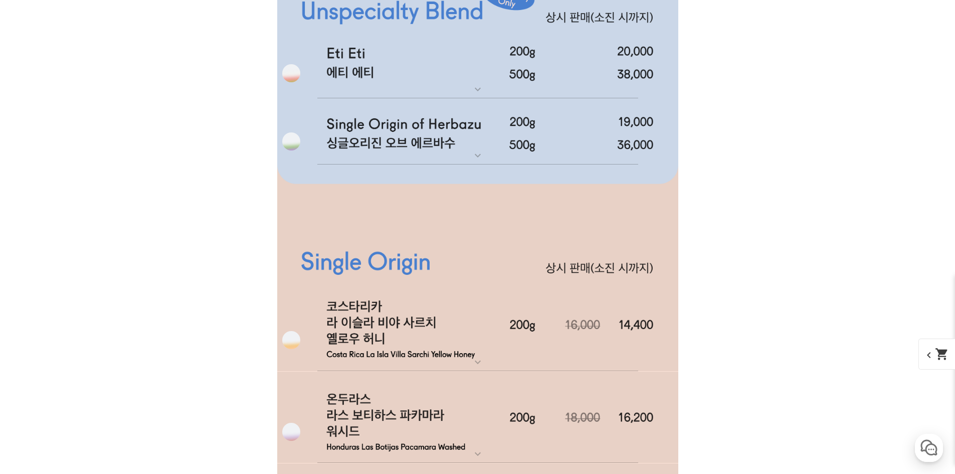
scroll to position [3709, 0]
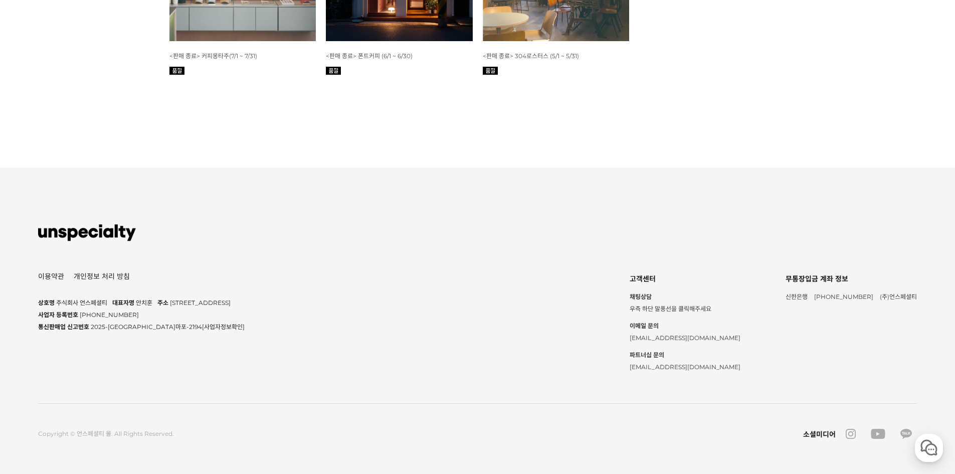
scroll to position [2367, 0]
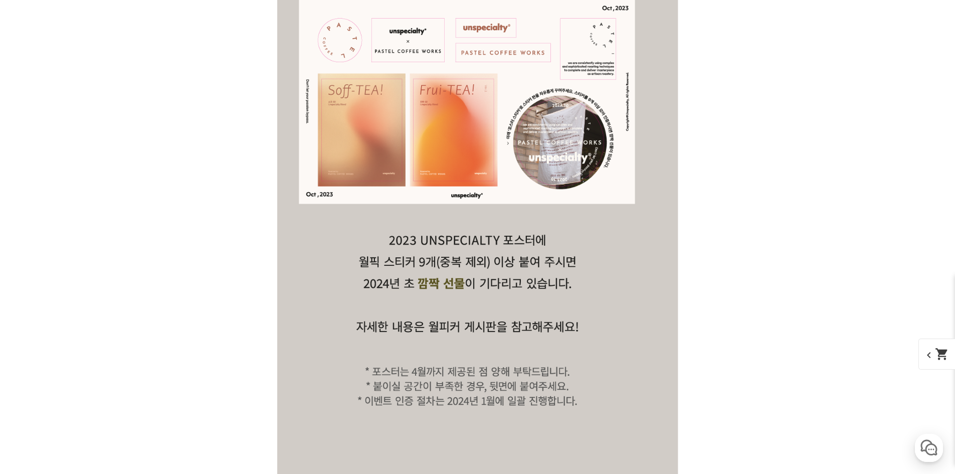
scroll to position [7417, 0]
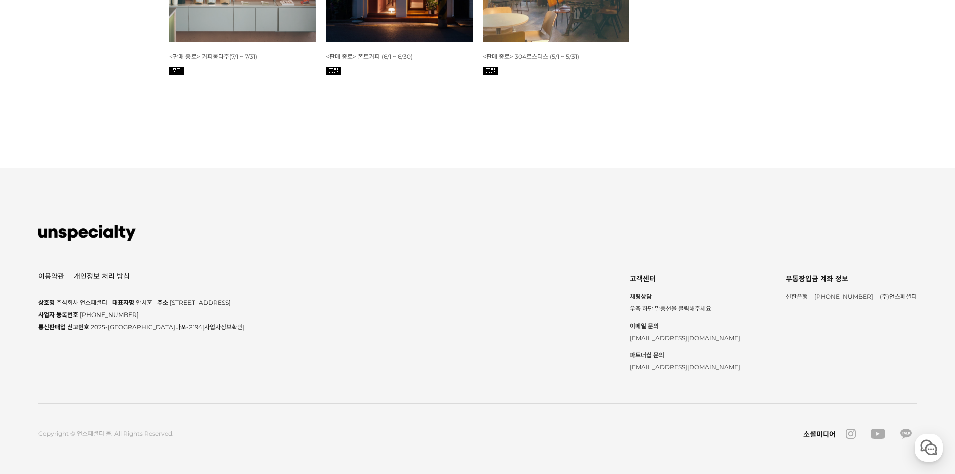
scroll to position [2554, 0]
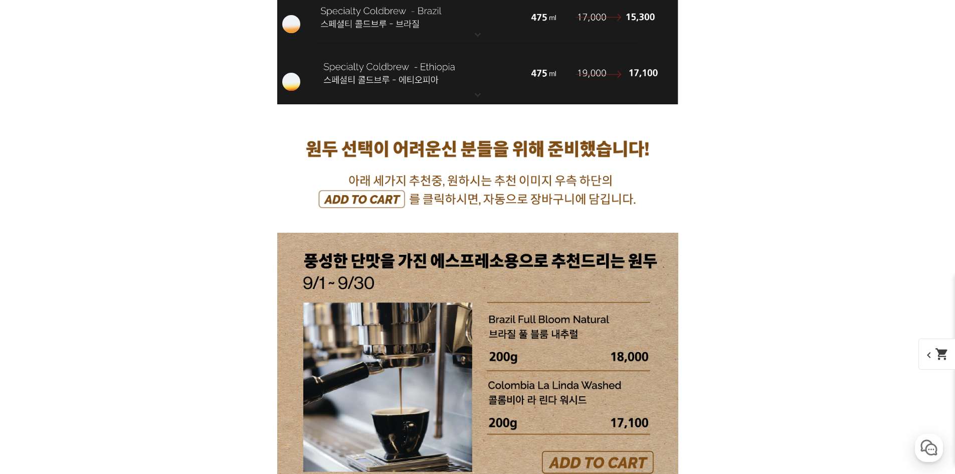
scroll to position [5644, 0]
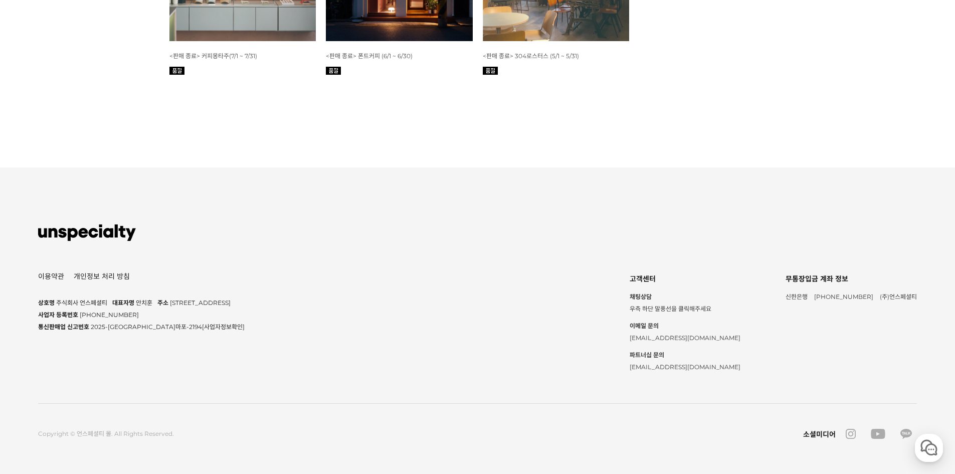
scroll to position [2618, 0]
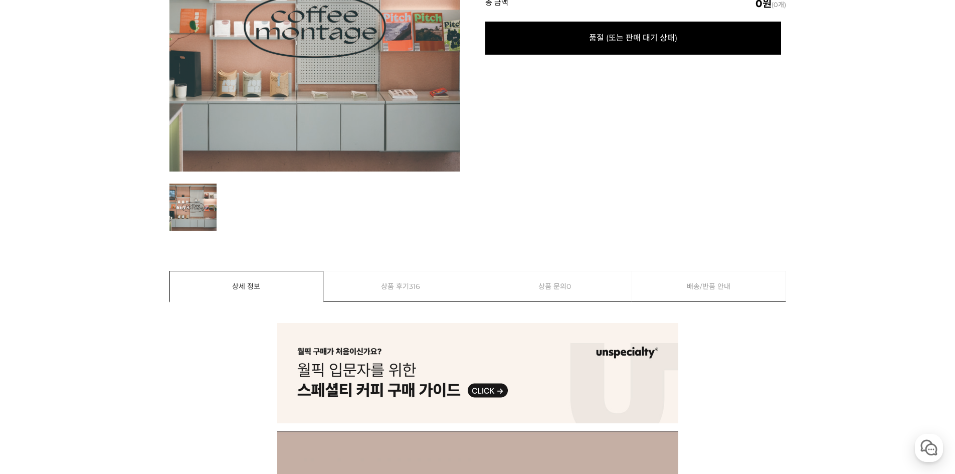
scroll to position [251, 0]
click at [195, 215] on img at bounding box center [192, 206] width 47 height 47
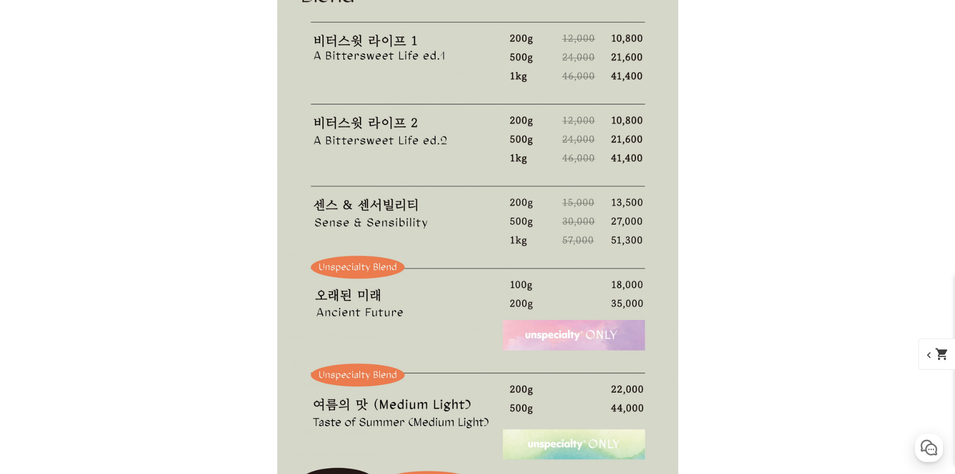
scroll to position [6966, 0]
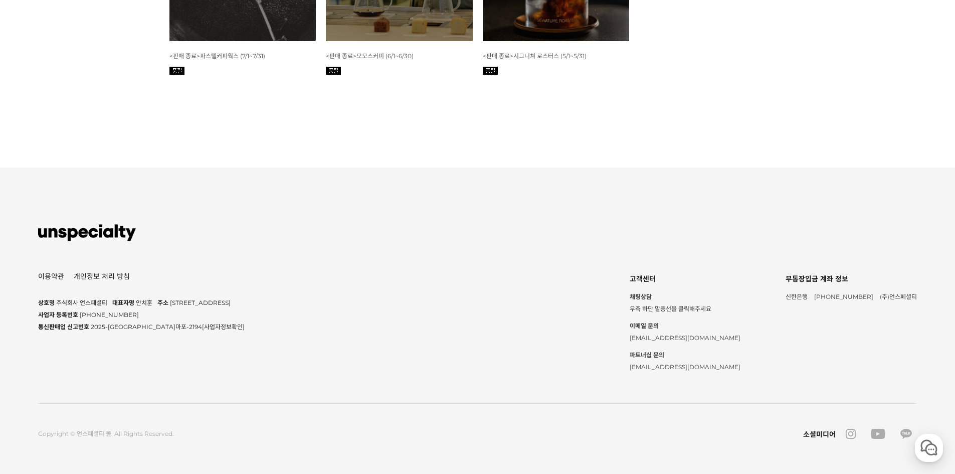
scroll to position [2467, 0]
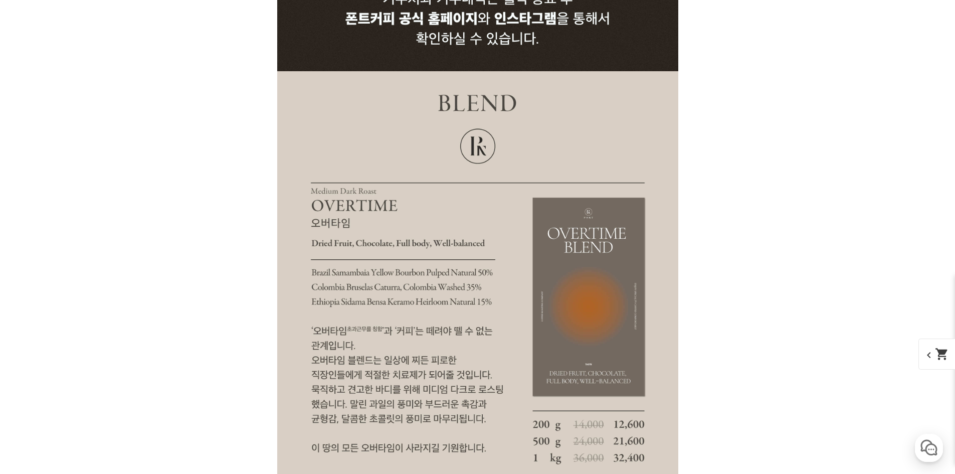
scroll to position [8219, 0]
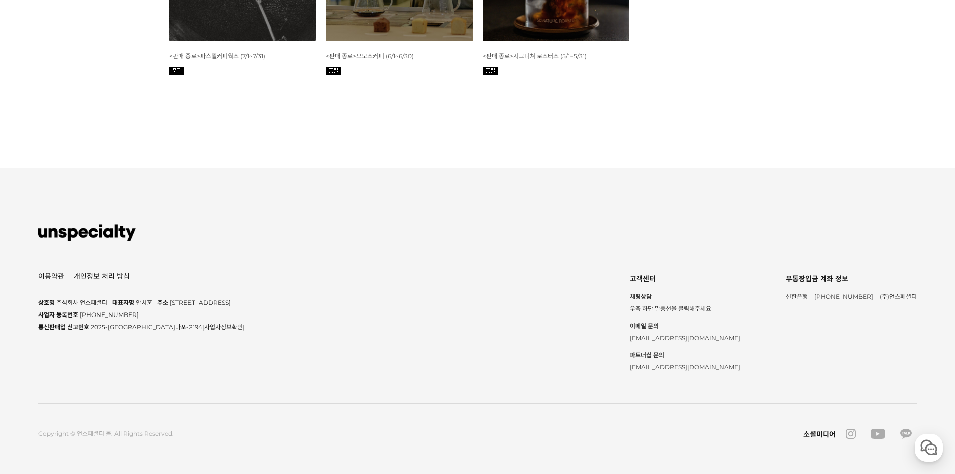
scroll to position [2768, 0]
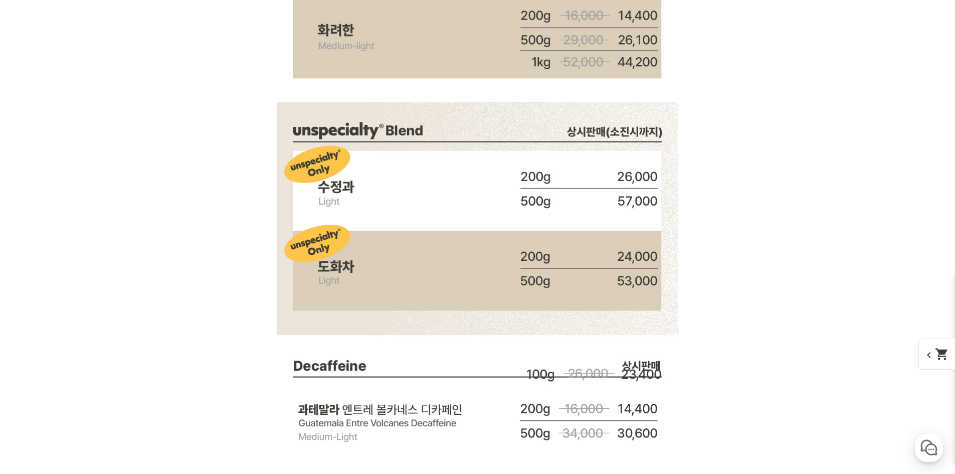
scroll to position [6014, 0]
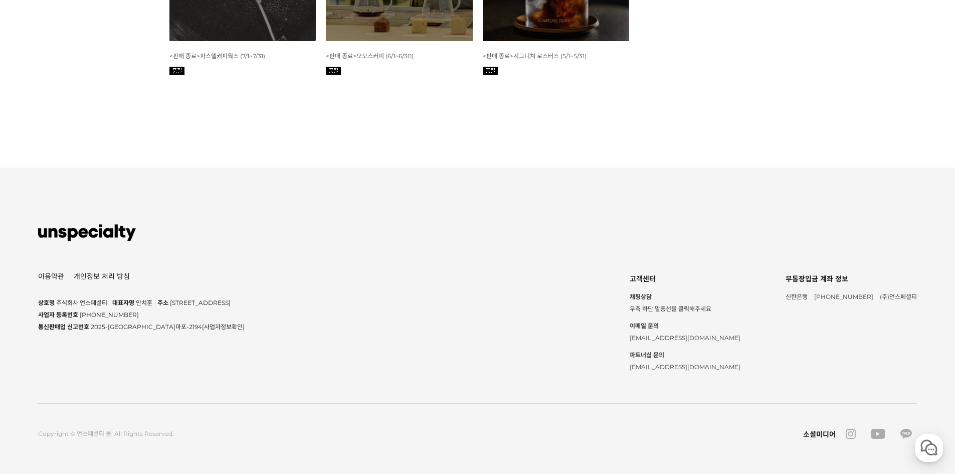
scroll to position [2768, 0]
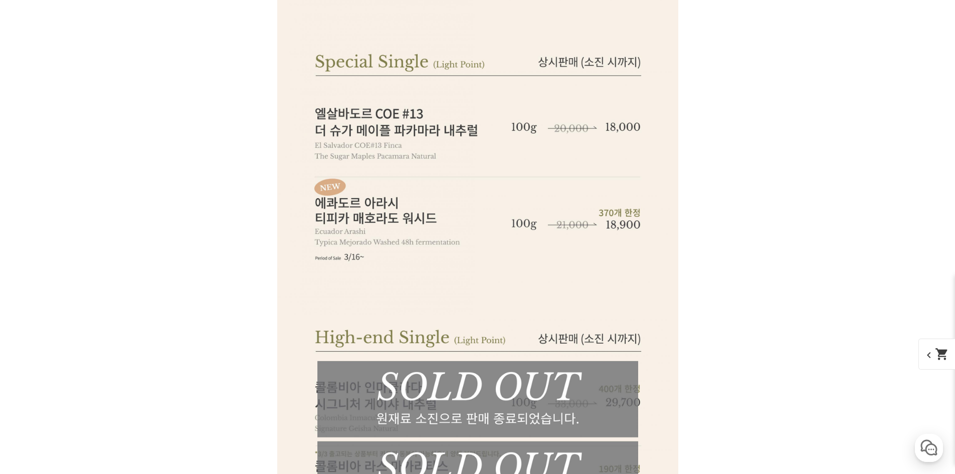
scroll to position [5713, 0]
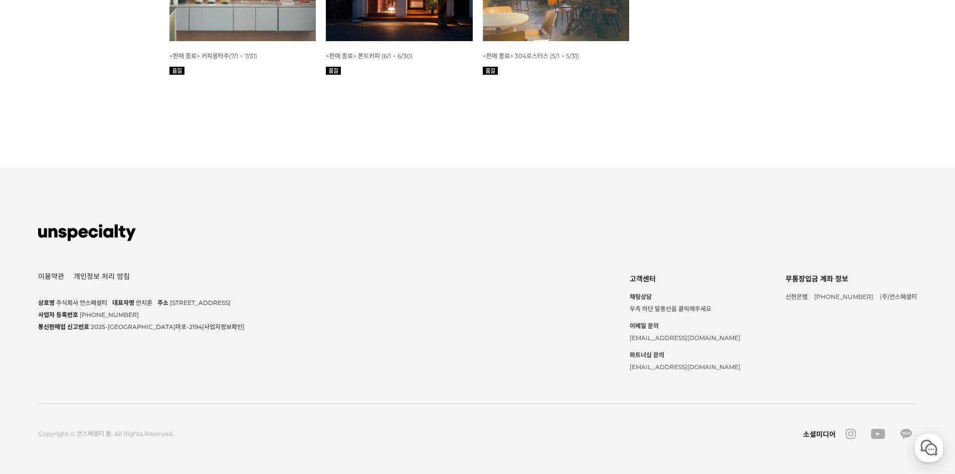
scroll to position [2768, 0]
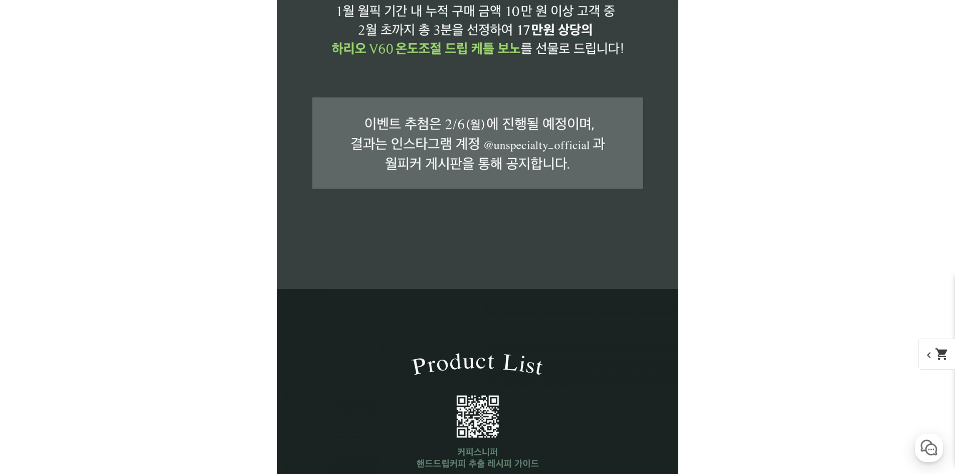
scroll to position [5463, 0]
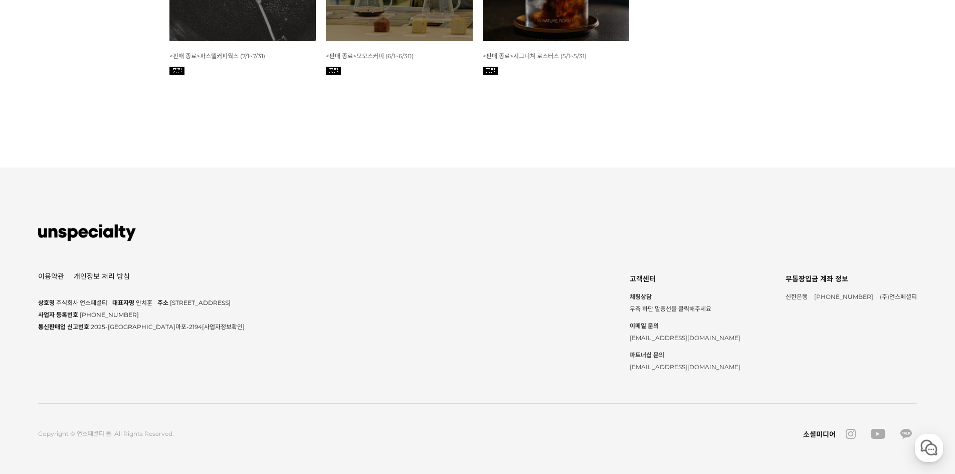
scroll to position [2942, 0]
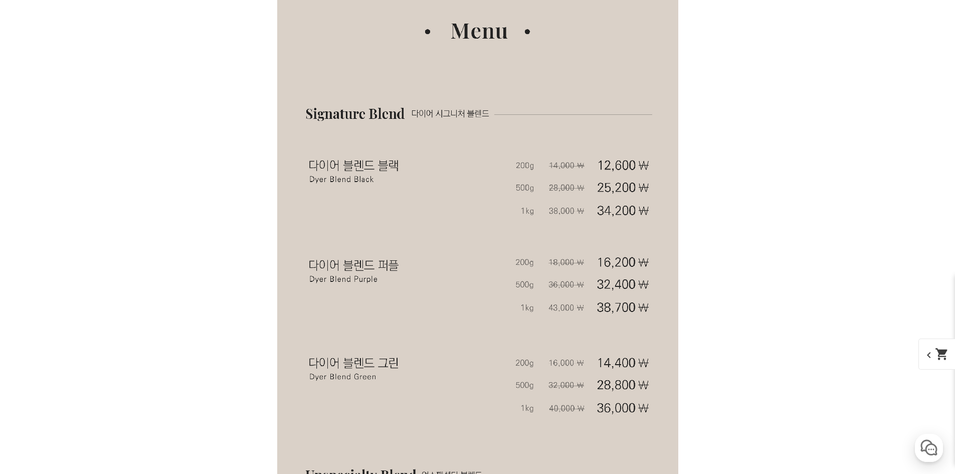
scroll to position [7668, 0]
